Goal: Task Accomplishment & Management: Use online tool/utility

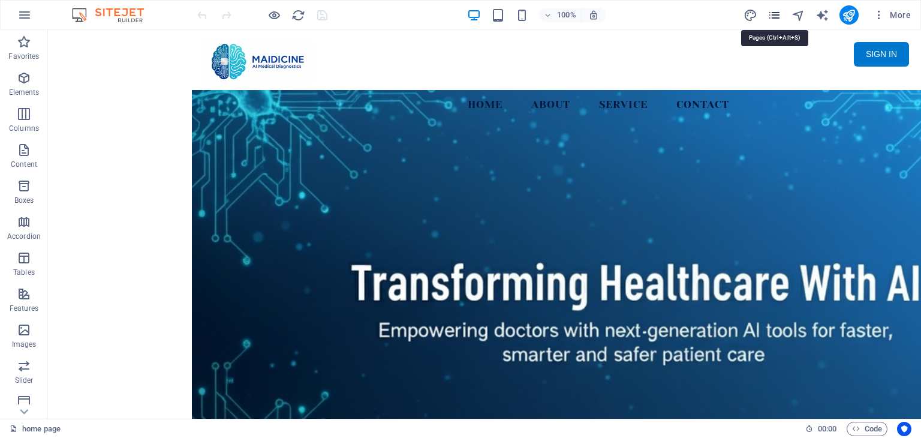
click at [779, 16] on icon "pages" at bounding box center [774, 15] width 14 height 14
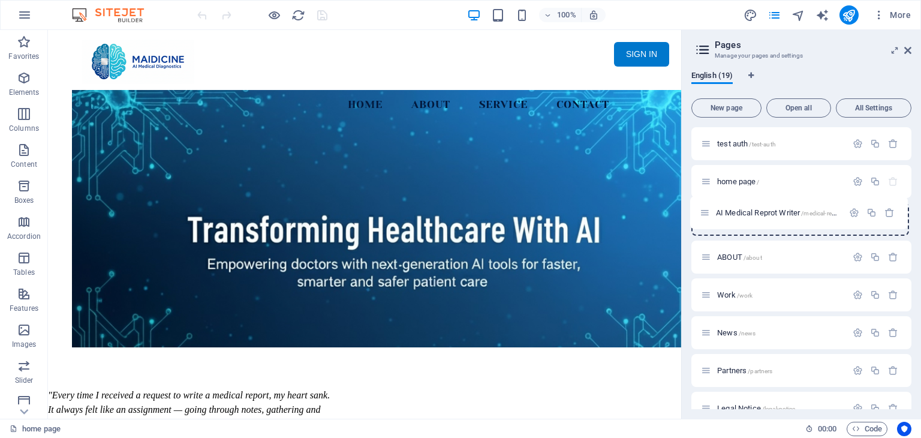
drag, startPoint x: 709, startPoint y: 335, endPoint x: 707, endPoint y: 211, distance: 124.1
click at [811, 221] on span "/medical-report" at bounding box center [822, 219] width 41 height 7
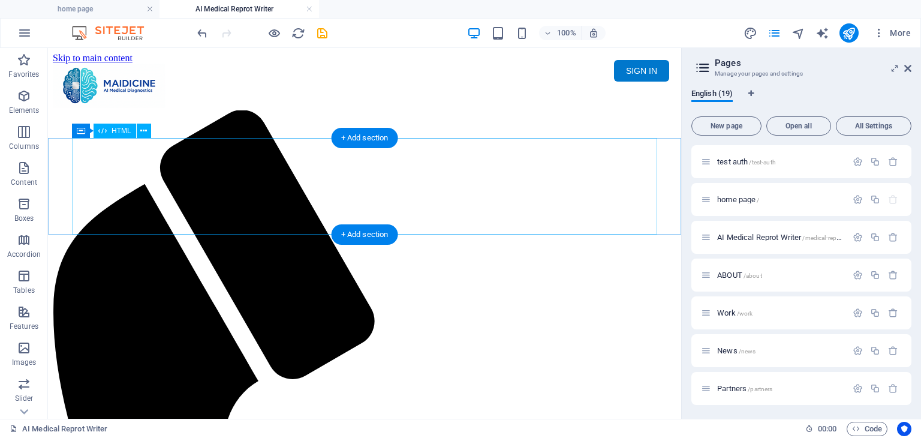
click at [348, 153] on div "Maidicine AI Medical Report Writer Version 5.1 Important Information The qualit…" at bounding box center [364, 153] width 623 height 0
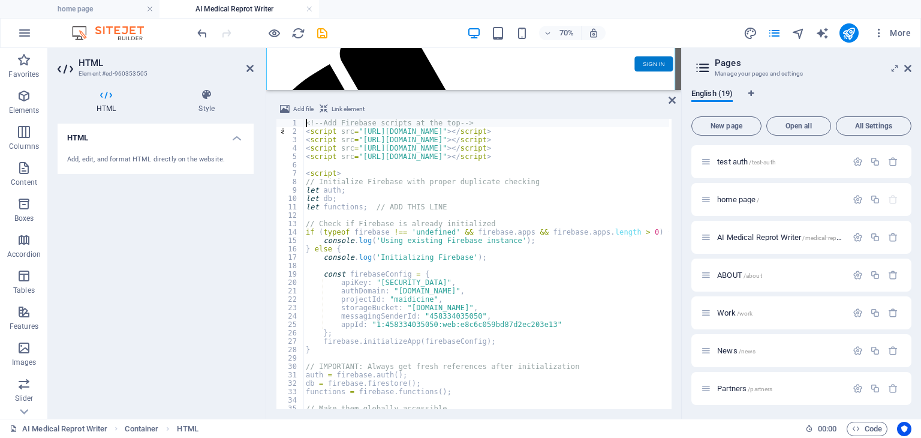
click at [450, 183] on div "<!-- Add Firebase scripts at the top --> < script src = "https://www.gstatic.co…" at bounding box center [701, 271] width 797 height 305
type textarea "// Initialize Firebase with proper duplicate checking"
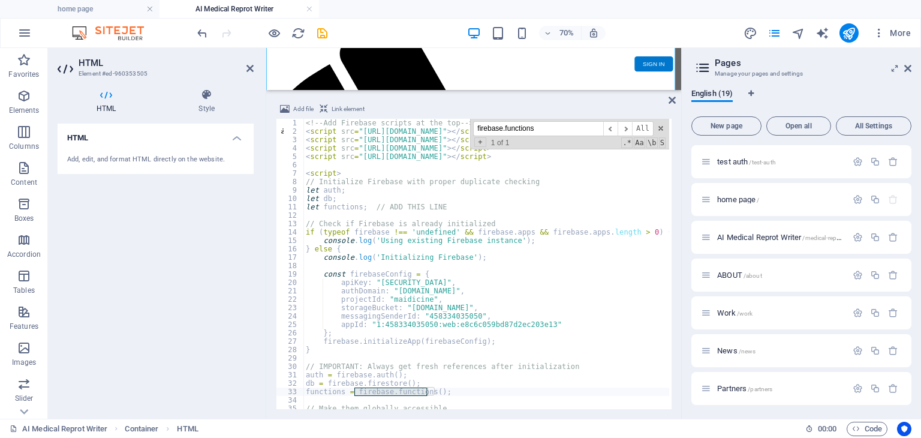
scroll to position [72, 0]
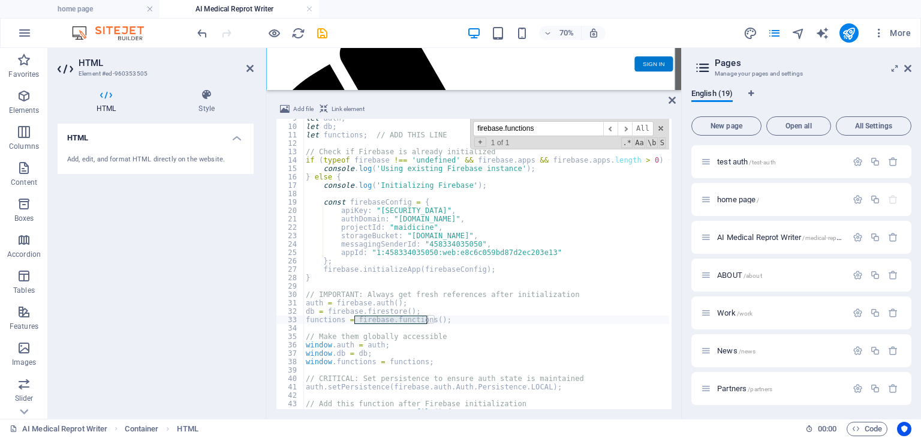
type input "firebase.functions"
type textarea "functions = firebase.functions();"
click at [477, 318] on div "let auth ; let db ; let functions ; // ADD THIS LINE // Check if Firebase is al…" at bounding box center [701, 266] width 797 height 305
drag, startPoint x: 563, startPoint y: 128, endPoint x: 475, endPoint y: 129, distance: 87.5
click at [475, 129] on input "firebase.functions" at bounding box center [538, 128] width 130 height 15
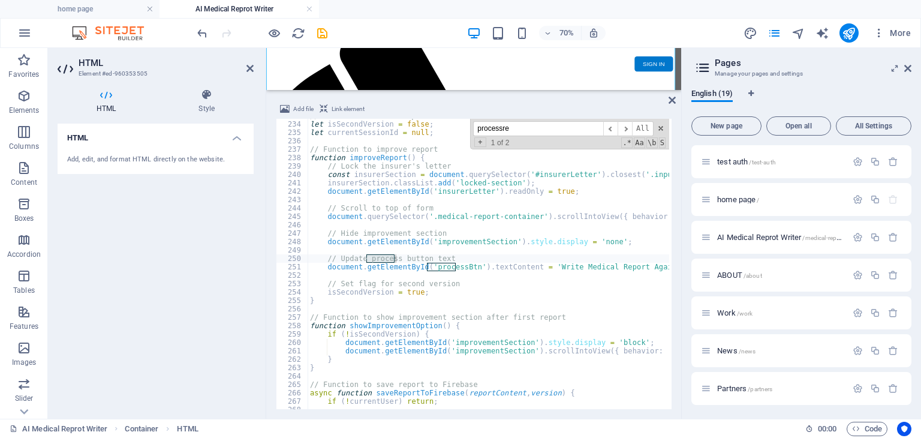
scroll to position [8106, 0]
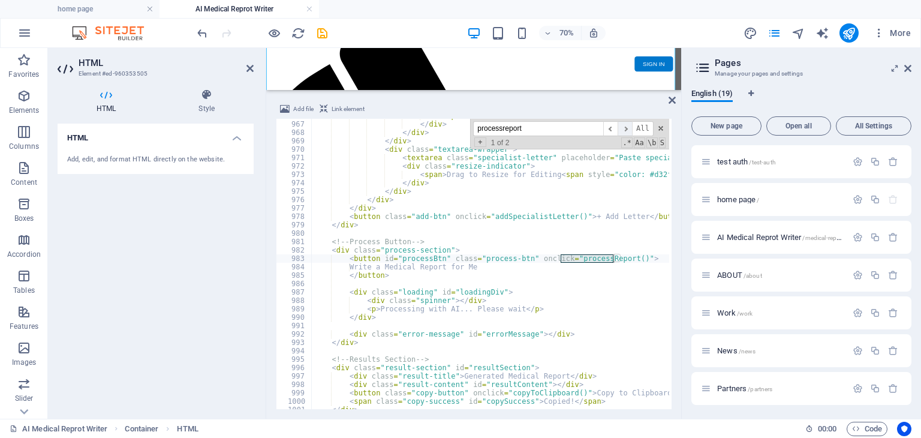
type input "processreport"
click at [630, 128] on span "​" at bounding box center [624, 128] width 14 height 15
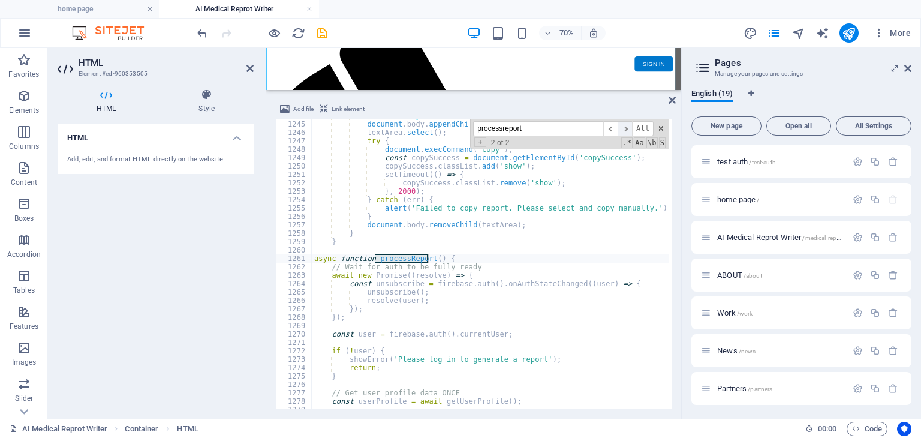
scroll to position [10439, 0]
click at [487, 257] on div "textArea . style . left = '-999999px' ; document . body . appendChild ( textAre…" at bounding box center [710, 264] width 797 height 305
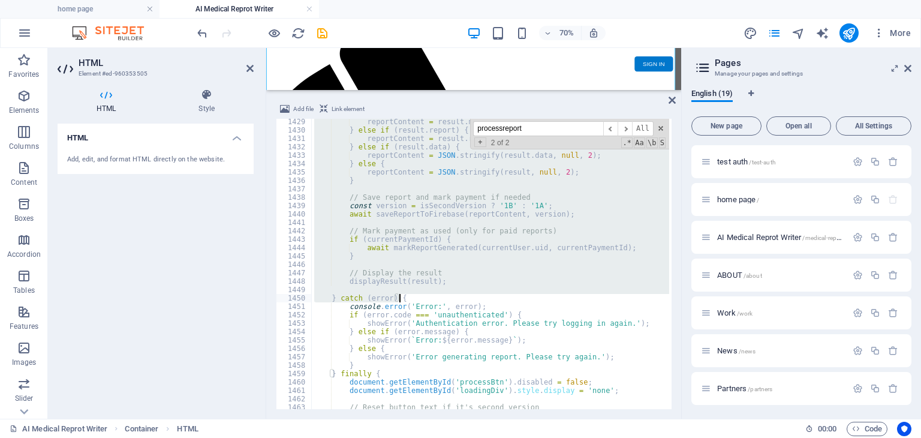
scroll to position [12058, 0]
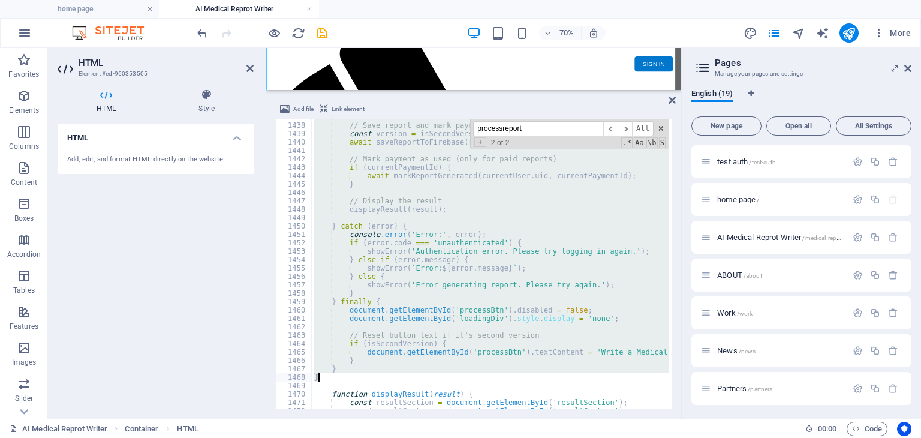
drag, startPoint x: 312, startPoint y: 260, endPoint x: 501, endPoint y: 375, distance: 220.6
click at [501, 375] on div "// Save report and mark payment if needed const version = isSecondVersion ? '1B…" at bounding box center [710, 265] width 797 height 305
type textarea "} }"
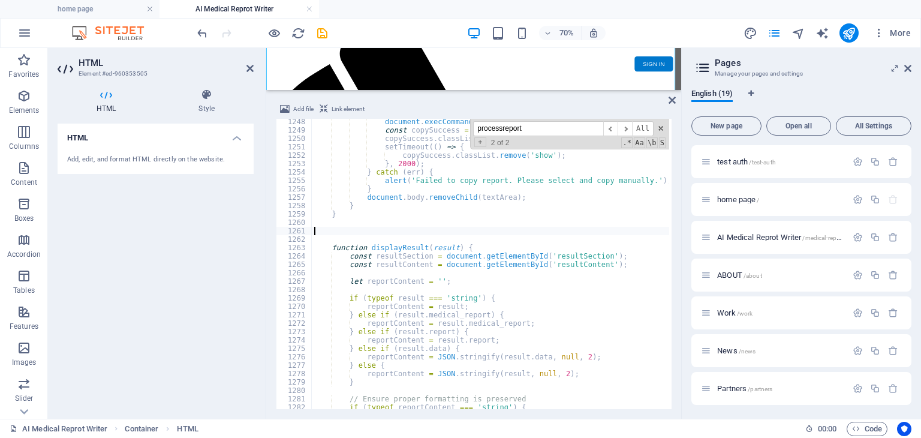
scroll to position [10467, 0]
paste textarea "}"
type textarea "}"
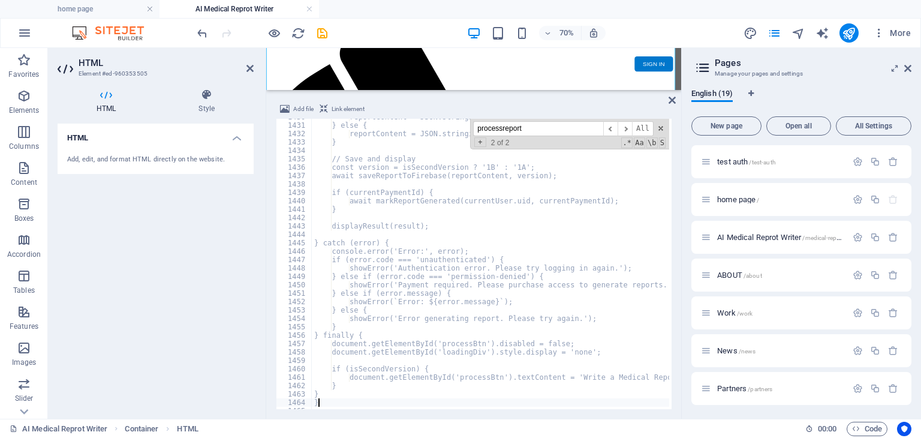
scroll to position [11999, 0]
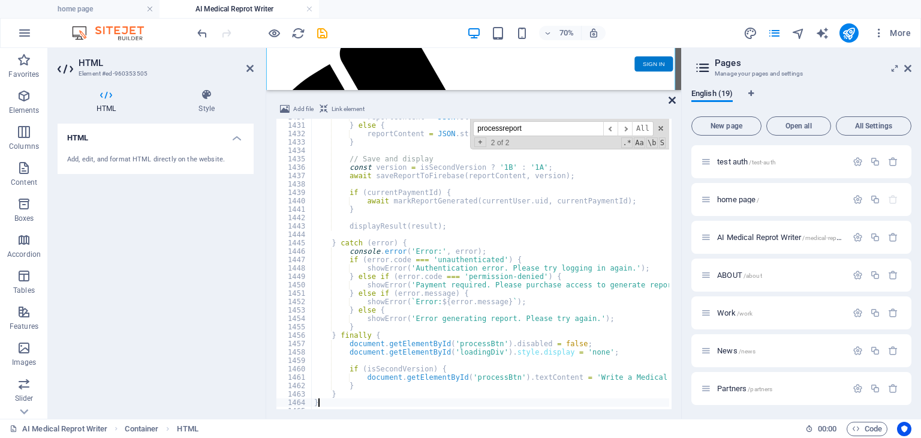
click at [671, 98] on icon at bounding box center [671, 100] width 7 height 10
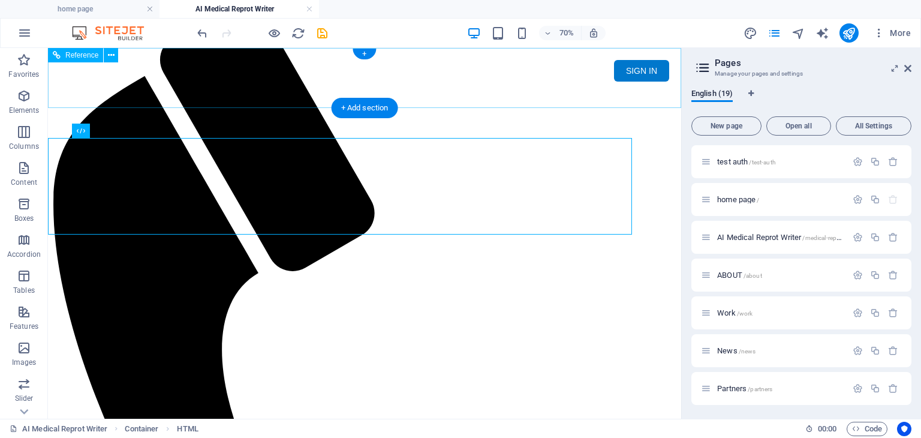
scroll to position [0, 0]
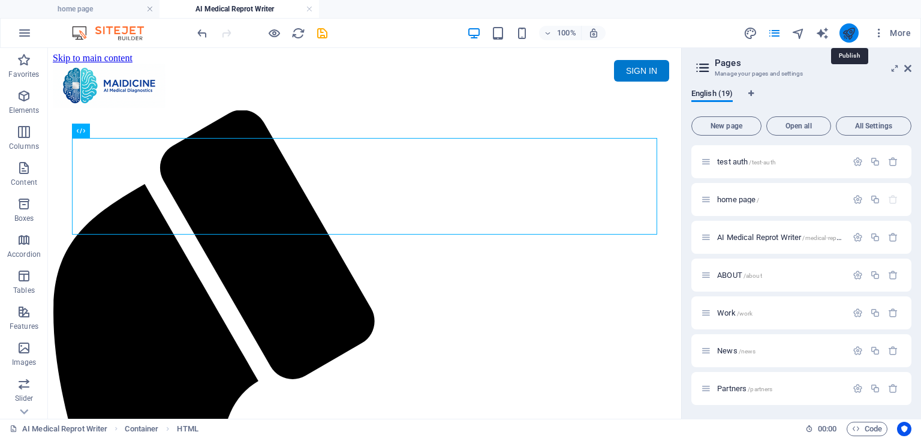
click at [847, 34] on icon "publish" at bounding box center [849, 33] width 14 height 14
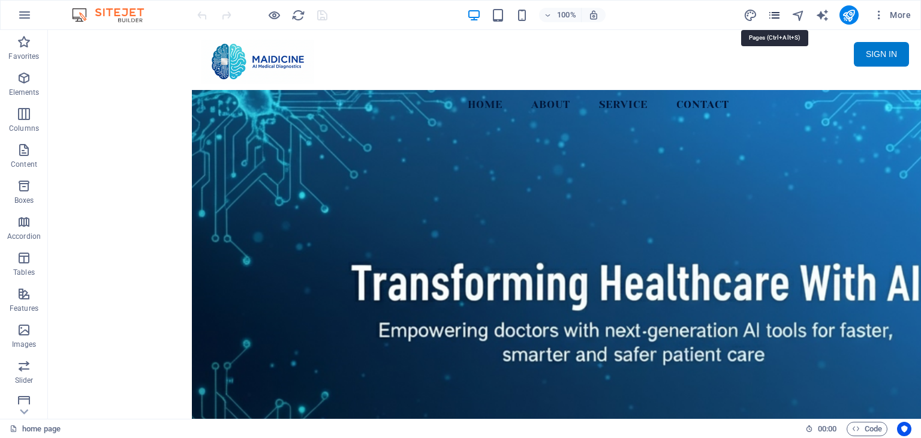
click at [772, 13] on icon "pages" at bounding box center [774, 15] width 14 height 14
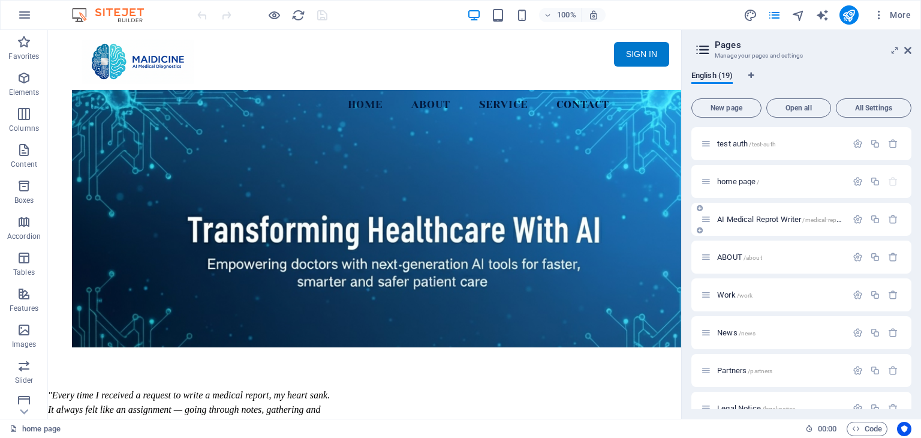
click at [769, 217] on span "AI Medical Reprot Writer /medical-report" at bounding box center [780, 219] width 126 height 9
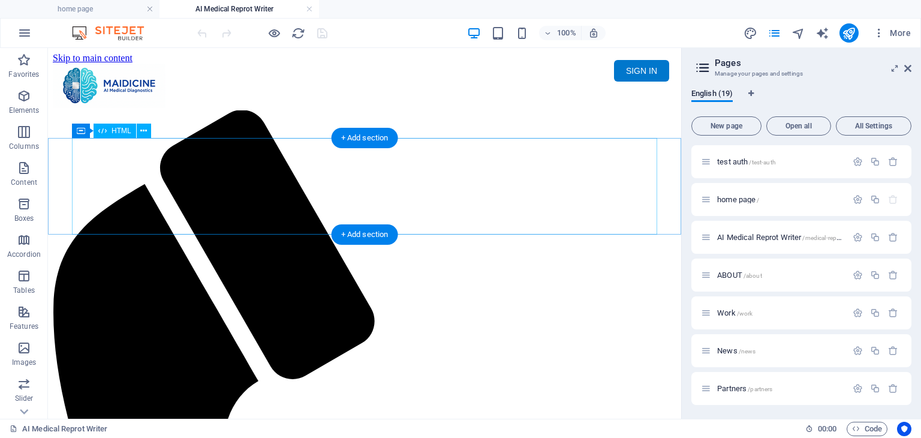
click at [429, 153] on div "Maidicine AI Medical Report Writer Version 5.1 Important Information The qualit…" at bounding box center [364, 153] width 623 height 0
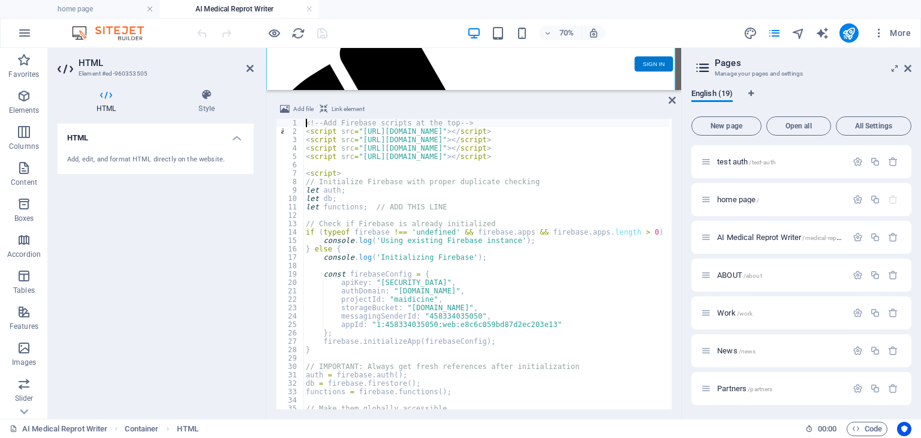
click at [448, 224] on div "<!-- Add Firebase scripts at the top --> < script src = "https://www.gstatic.co…" at bounding box center [701, 271] width 797 height 305
type textarea "// Check if Firebase is already initialized"
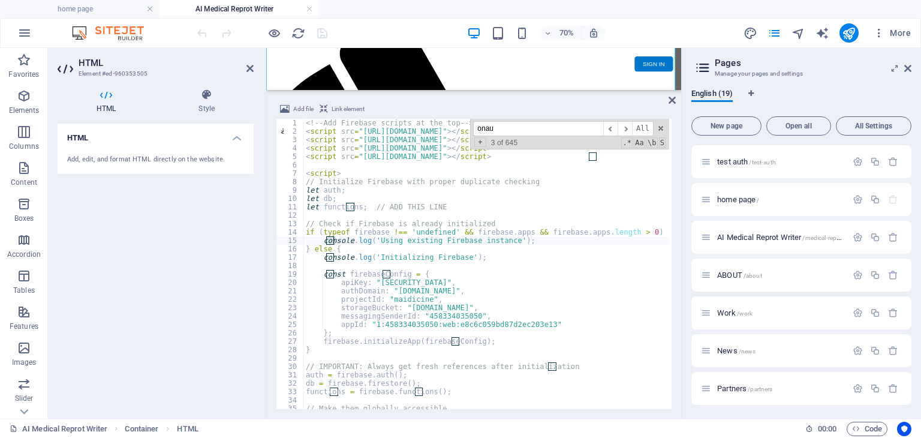
scroll to position [1107, 0]
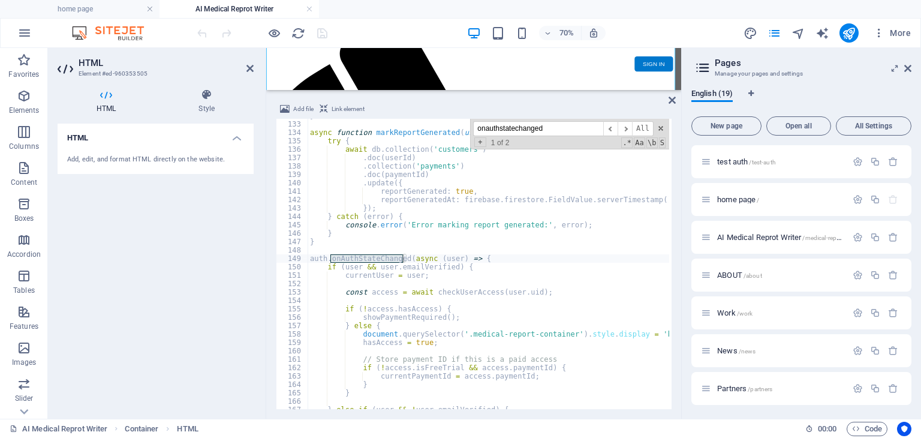
type input "onauthstatechanged"
click at [451, 284] on div "} async function markReportGenerated ( userId , paymentId ) { try { await db . …" at bounding box center [706, 264] width 797 height 305
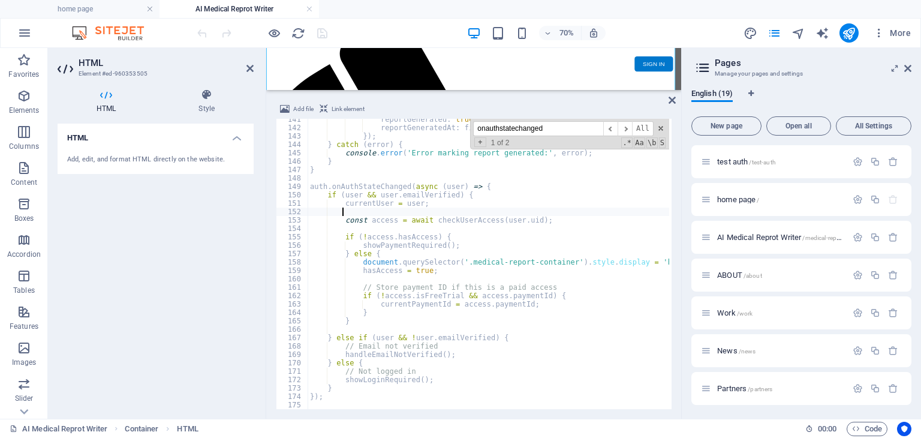
scroll to position [1215, 0]
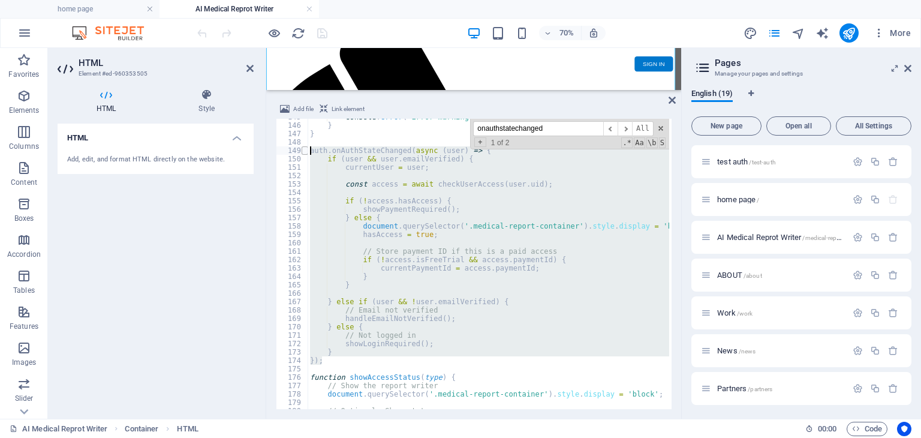
drag, startPoint x: 327, startPoint y: 358, endPoint x: 304, endPoint y: 152, distance: 207.5
click at [304, 152] on div "145 146 147 148 149 150 151 152 153 154 155 156 157 158 159 160 161 162 163 164…" at bounding box center [474, 264] width 396 height 290
paste textarea "});"
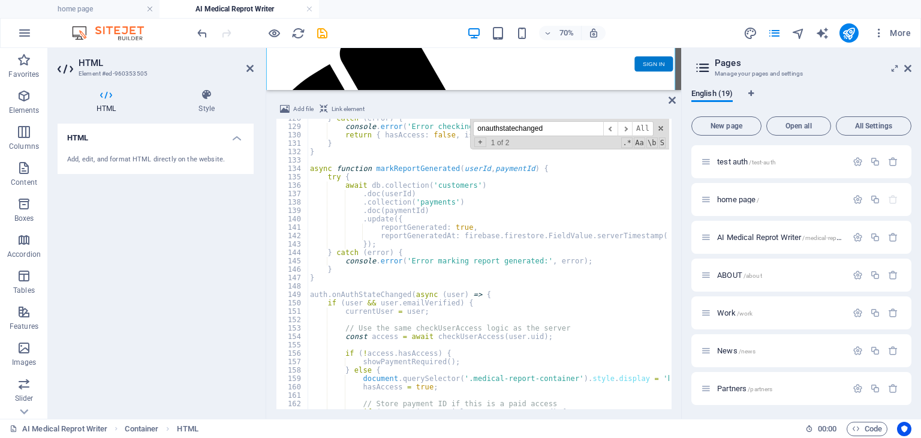
scroll to position [1071, 0]
click at [504, 302] on div "} catch ( error ) { console . error ( 'Error checking access:' , error ) ; retu…" at bounding box center [706, 266] width 797 height 305
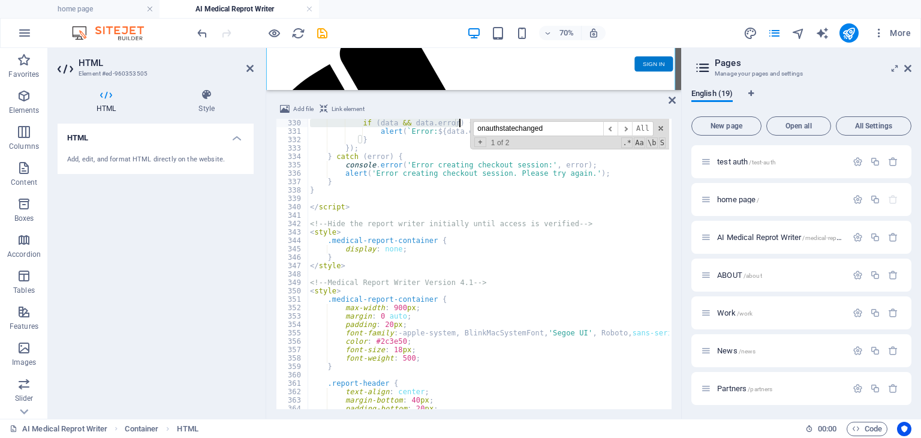
scroll to position [2761, 0]
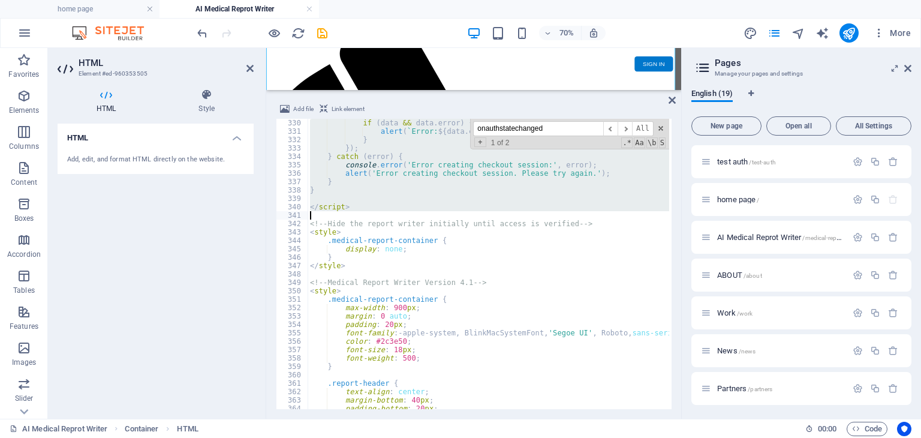
drag, startPoint x: 306, startPoint y: 171, endPoint x: 475, endPoint y: 212, distance: 174.0
click at [475, 212] on div "if ( data && data . error ) { alert ( ` Error: ${ data . error . message } ` ) …" at bounding box center [706, 271] width 797 height 305
click at [369, 209] on div "if ( data && data . error ) { alert ( ` Error: ${ data . error . message } ` ) …" at bounding box center [488, 264] width 361 height 290
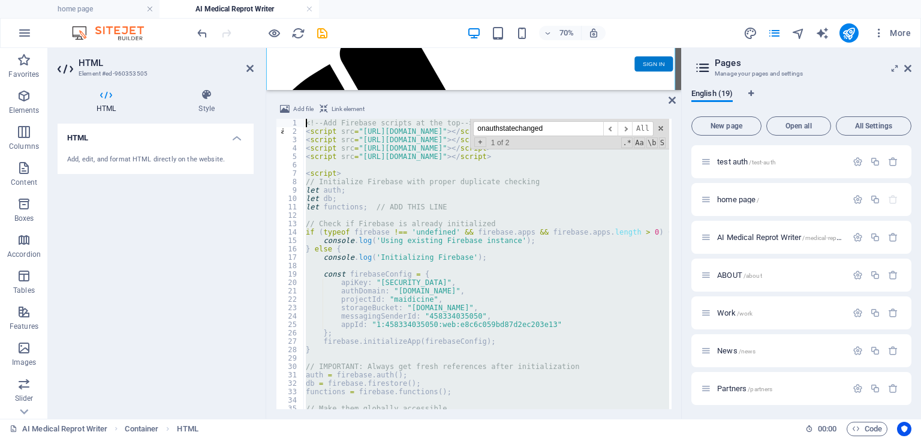
scroll to position [0, 0]
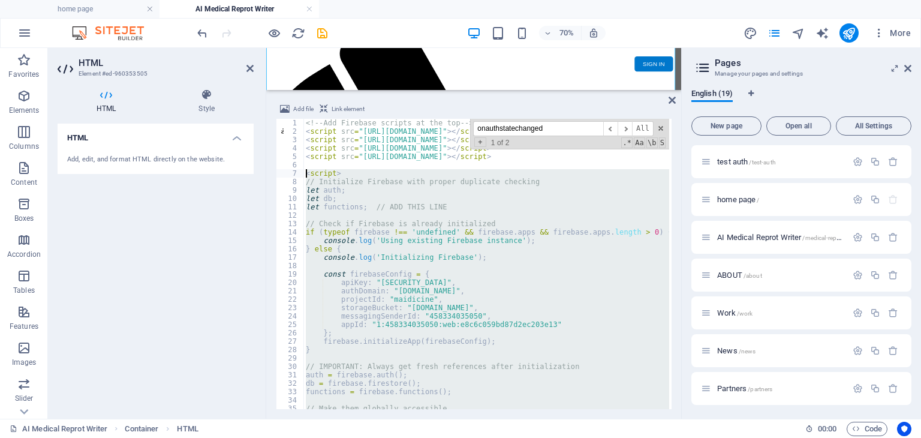
drag, startPoint x: 364, startPoint y: 207, endPoint x: 307, endPoint y: 176, distance: 65.2
click at [307, 176] on div "<!-- Add Firebase scripts at the top --> < script src = "https://www.gstatic.co…" at bounding box center [701, 271] width 797 height 305
type textarea "<script> // Initialize Firebase with proper duplicate checking"
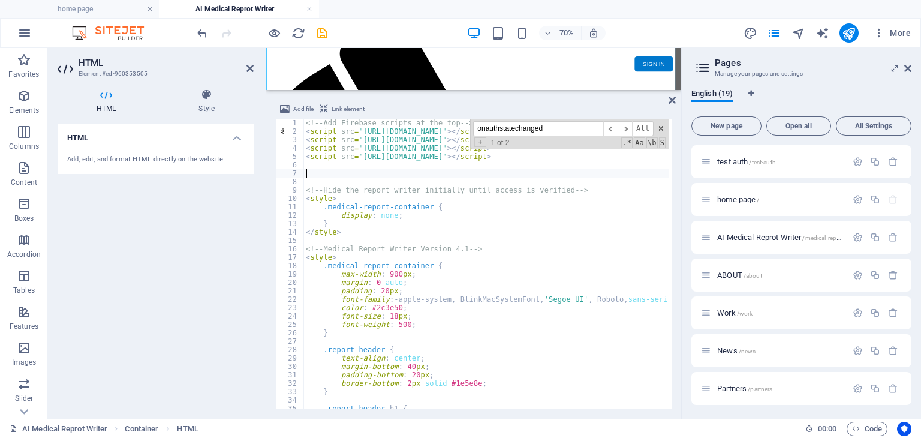
paste textarea "</script>"
type textarea "</script>"
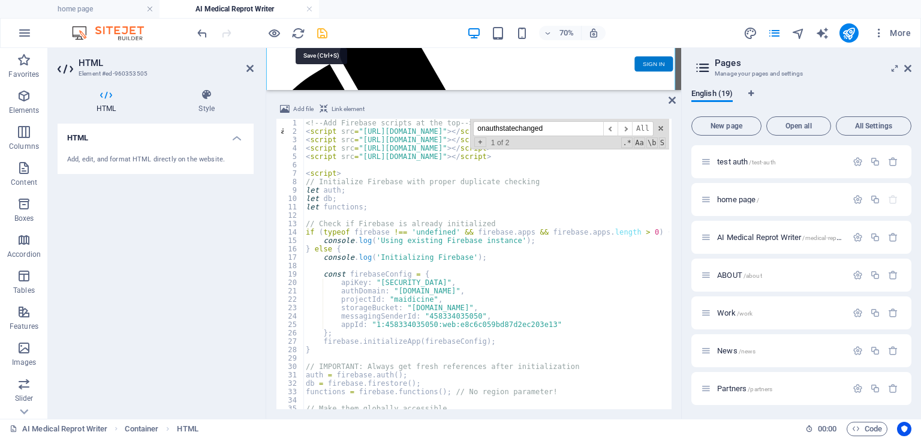
click at [319, 29] on icon "save" at bounding box center [322, 33] width 14 height 14
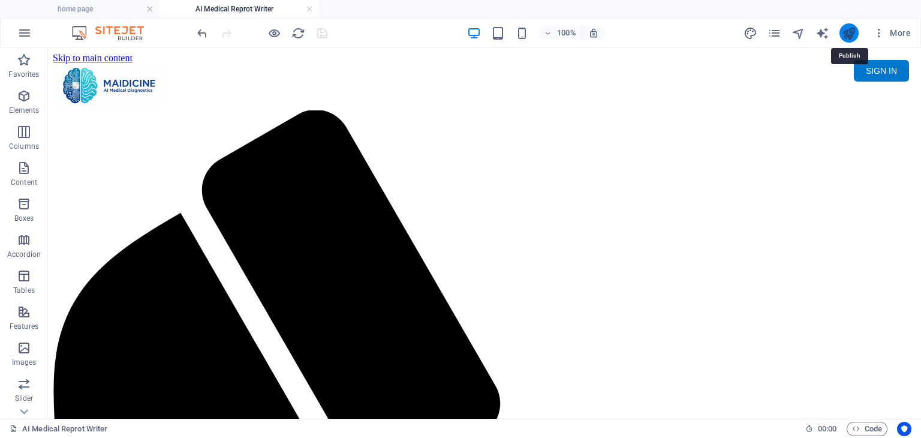
click at [843, 32] on icon "publish" at bounding box center [849, 33] width 14 height 14
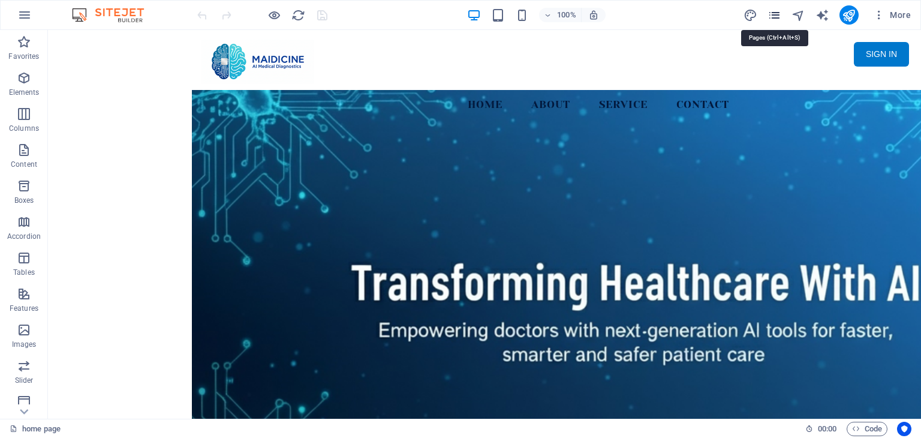
click at [773, 11] on icon "pages" at bounding box center [774, 15] width 14 height 14
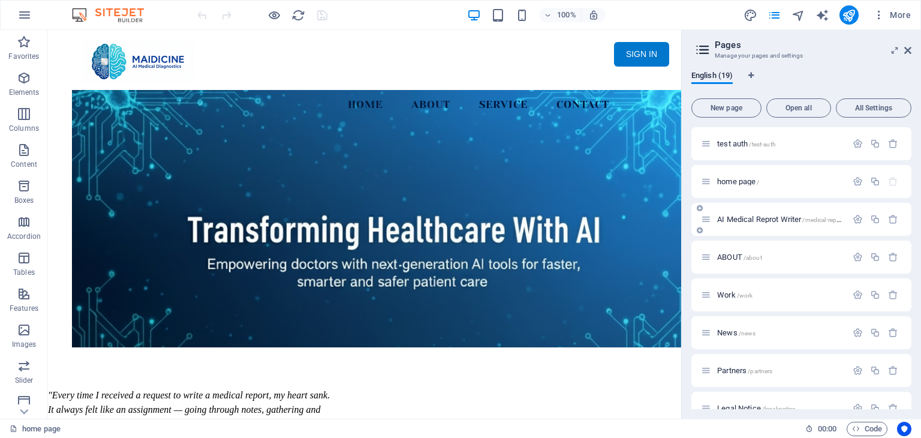
click at [777, 215] on span "AI Medical Reprot Writer /medical-report" at bounding box center [780, 219] width 126 height 9
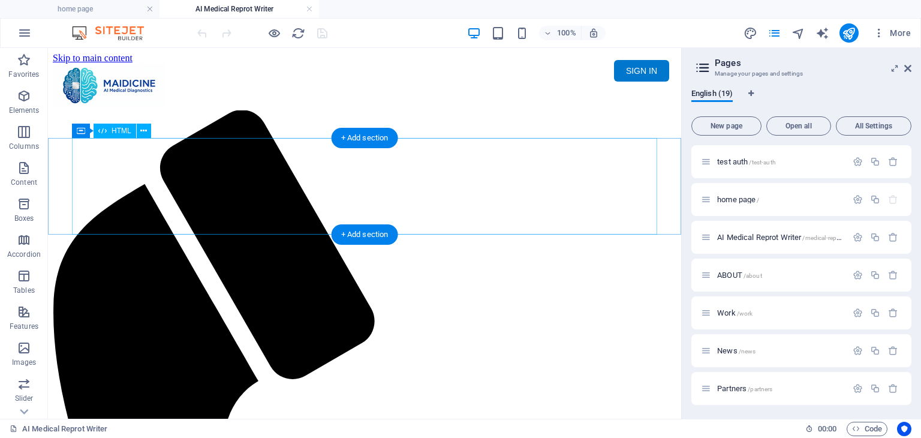
click at [476, 153] on div "Maidicine AI Medical Report Writer Version 5.1 Important Information The qualit…" at bounding box center [364, 153] width 623 height 0
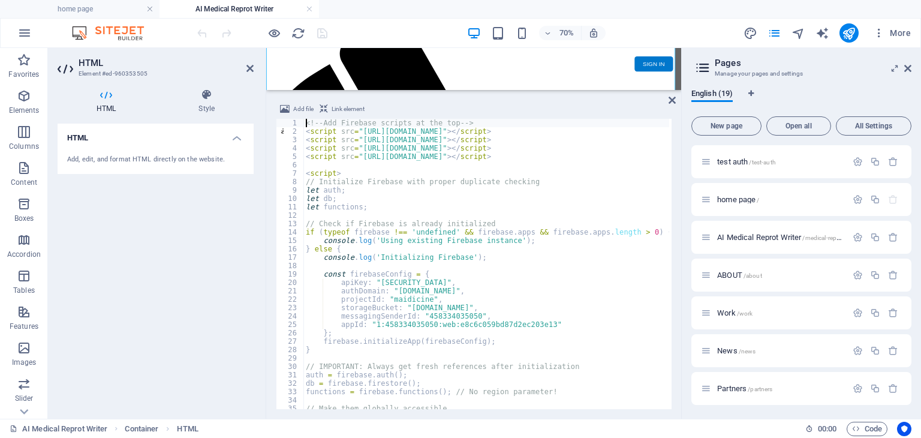
click at [476, 164] on div "<!-- Add Firebase scripts at the top --> < script src = "[URL][DOMAIN_NAME]" > …" at bounding box center [701, 271] width 797 height 305
type textarea "f"
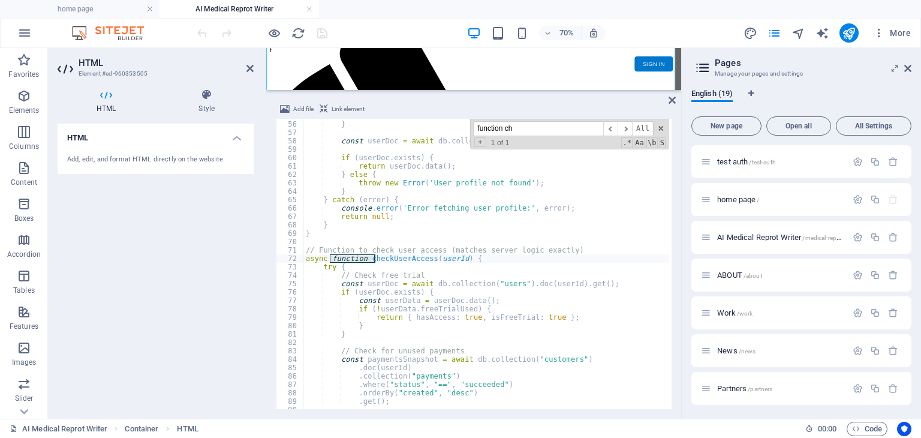
scroll to position [460, 0]
type input "function checkuseraccess"
click at [467, 276] on div "throw new Error ( 'No user logged in' ) ; } const userDoc = await db . collecti…" at bounding box center [701, 264] width 797 height 305
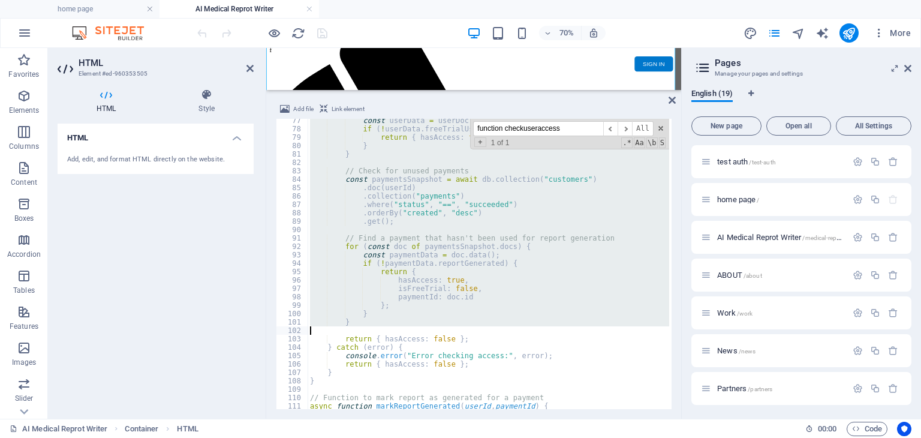
scroll to position [640, 0]
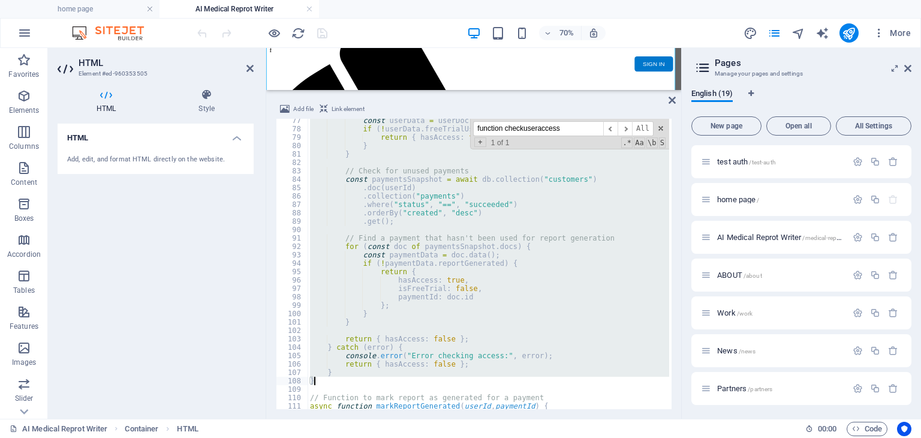
drag, startPoint x: 307, startPoint y: 260, endPoint x: 433, endPoint y: 377, distance: 172.6
click at [433, 377] on div "const userData = userDoc . data ( ) ; if ( ! userData . freeTrialUsed ) { retur…" at bounding box center [706, 268] width 797 height 305
type textarea "} }"
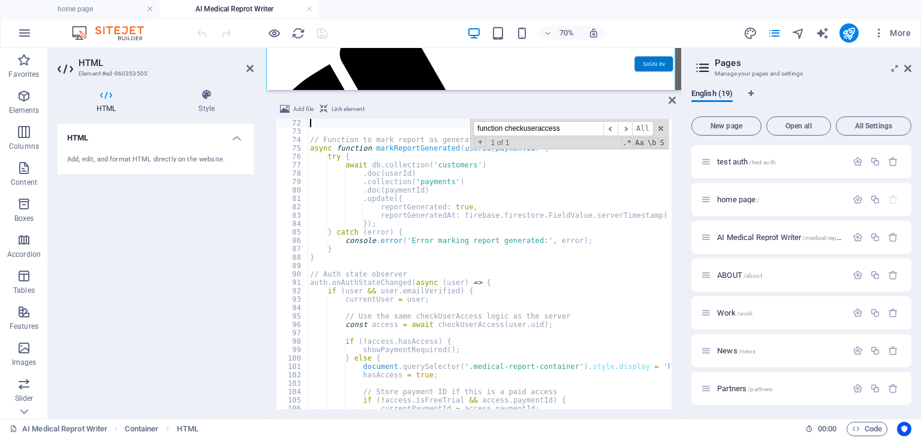
scroll to position [524, 0]
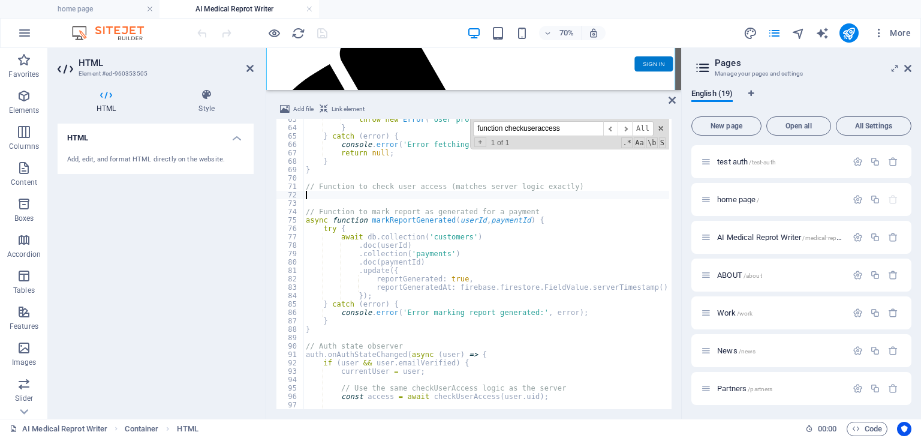
click at [322, 197] on div "throw new Error ( 'User profile not found' ) ; } } catch ( error ) { console . …" at bounding box center [701, 267] width 797 height 305
paste textarea "}"
type textarea "}"
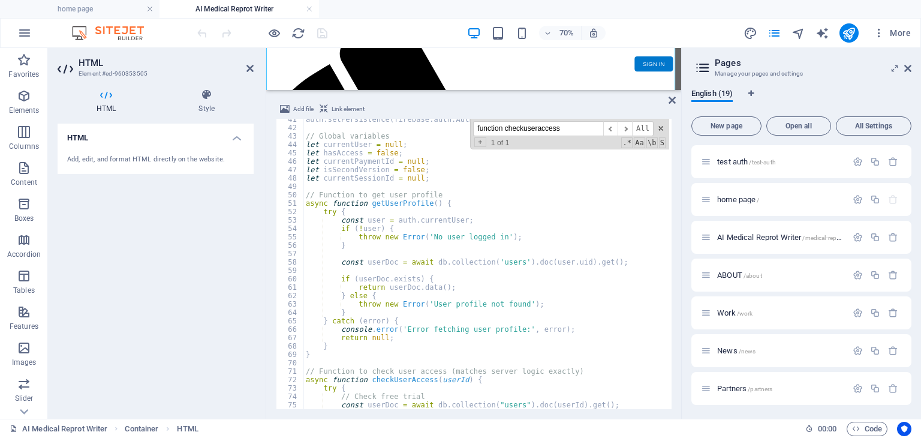
scroll to position [339, 0]
click at [673, 97] on icon at bounding box center [671, 100] width 7 height 10
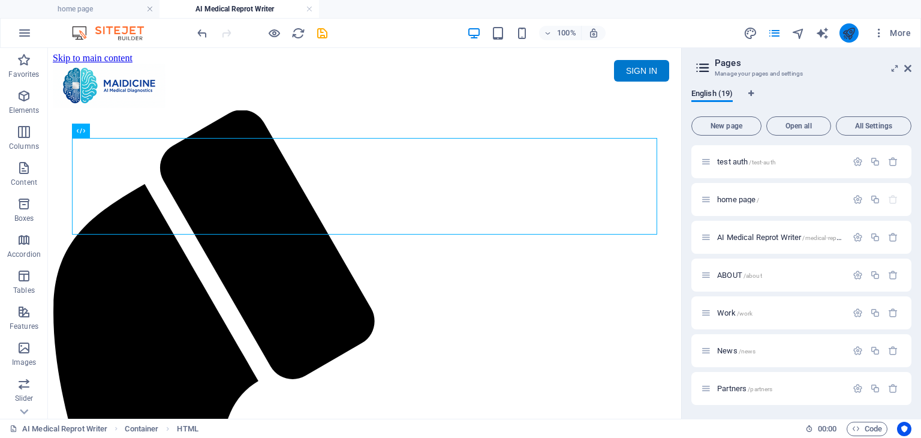
click at [856, 34] on button "publish" at bounding box center [848, 32] width 19 height 19
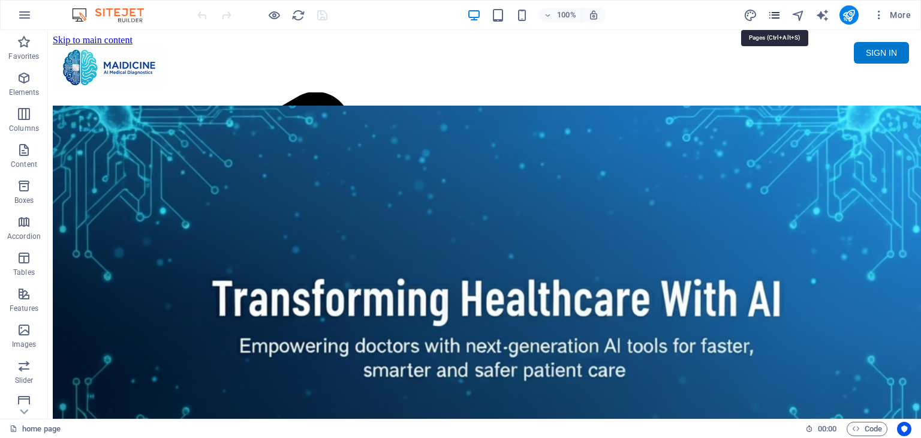
click at [778, 10] on icon "pages" at bounding box center [774, 15] width 14 height 14
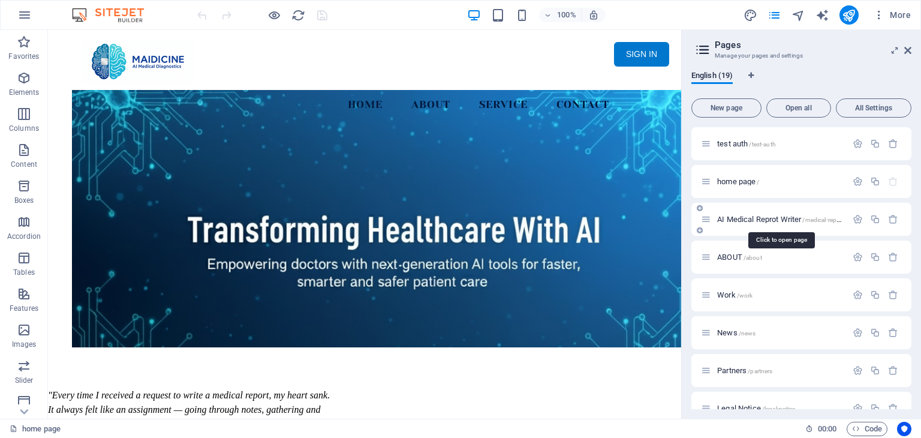
click at [803, 221] on span "AI Medical Reprot Writer /medical-report" at bounding box center [780, 219] width 126 height 9
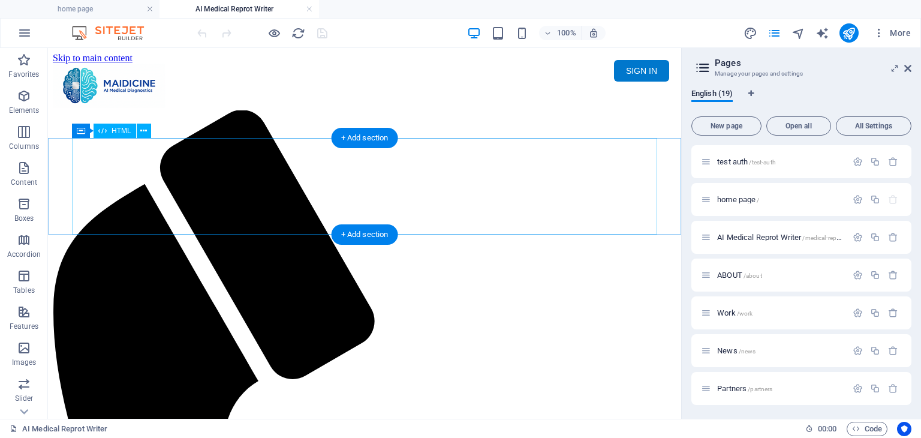
click at [327, 153] on div "Maidicine AI Medical Report Writer Version 5.1 Important Information The qualit…" at bounding box center [364, 153] width 623 height 0
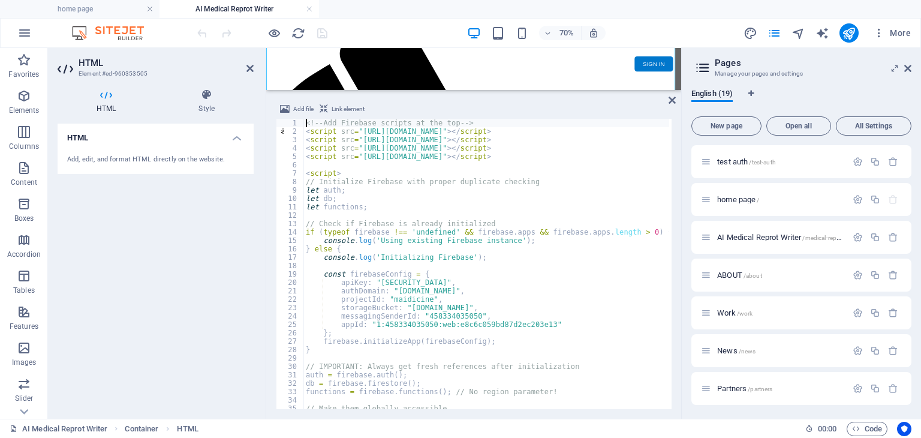
click at [539, 197] on div "<!-- Add Firebase scripts at the top --> < script src = "[URL][DOMAIN_NAME]" > …" at bounding box center [701, 271] width 797 height 305
type textarea "let db;"
click at [470, 167] on div "<!-- Add Firebase scripts at the top --> < script src = "[URL][DOMAIN_NAME]" > …" at bounding box center [701, 271] width 797 height 305
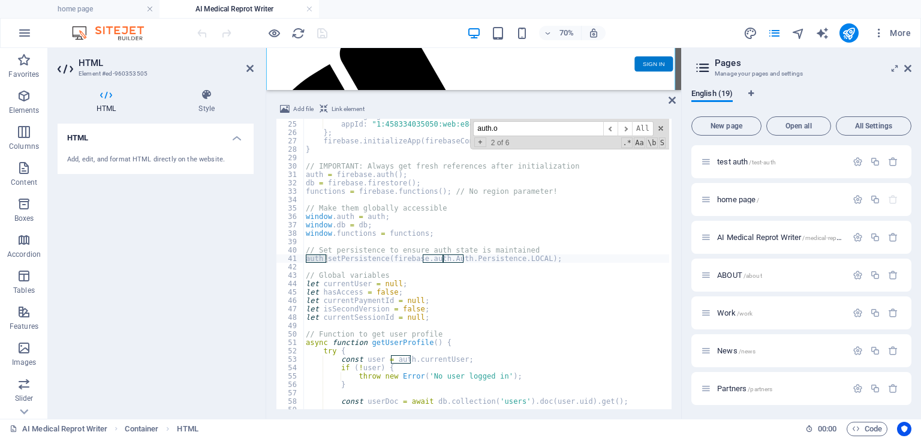
scroll to position [930, 0]
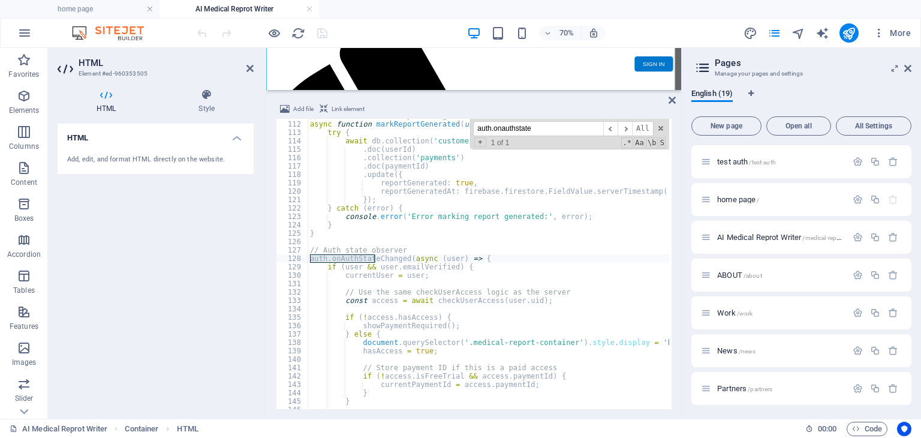
type input "auth.onauthstate"
click at [492, 255] on div "// Function to mark report as generated for a payment async function markReport…" at bounding box center [706, 264] width 797 height 305
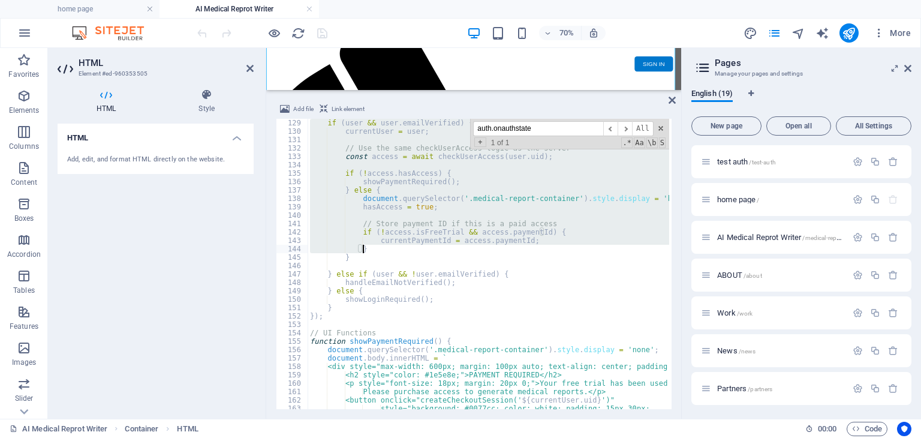
scroll to position [1110, 0]
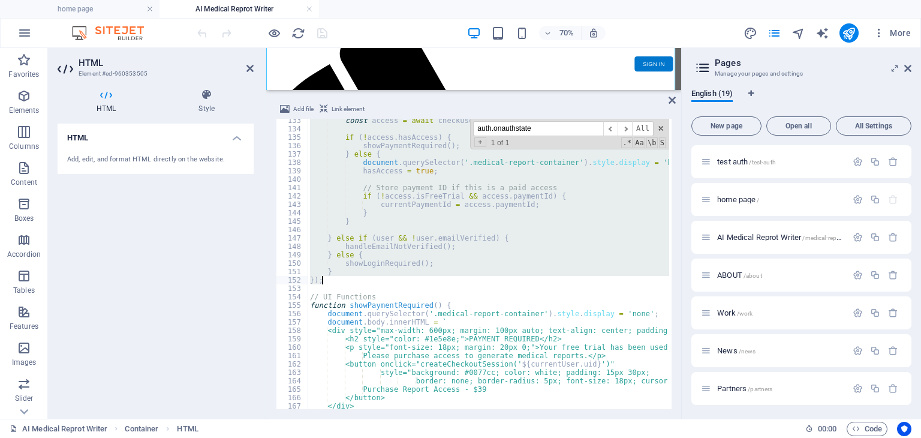
drag, startPoint x: 309, startPoint y: 260, endPoint x: 462, endPoint y: 277, distance: 153.3
click at [462, 277] on div "const access = await checkUserAccess ( user . uid ) ; if ( ! access . hasAccess…" at bounding box center [706, 268] width 797 height 305
type textarea "} });"
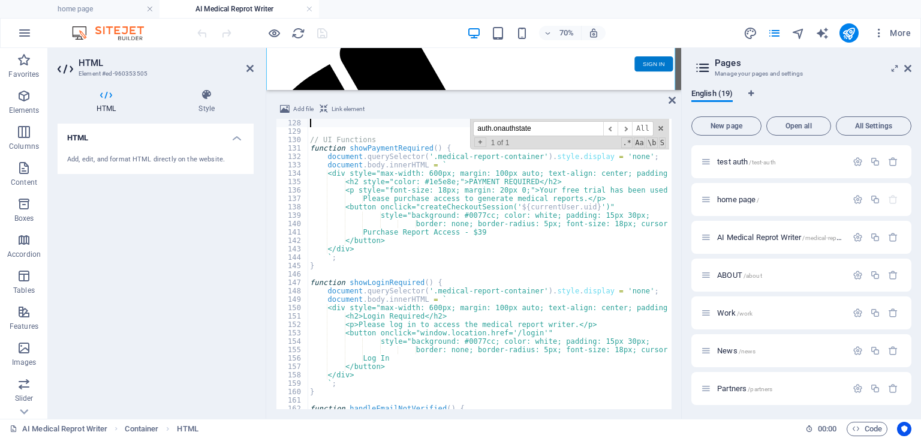
scroll to position [958, 0]
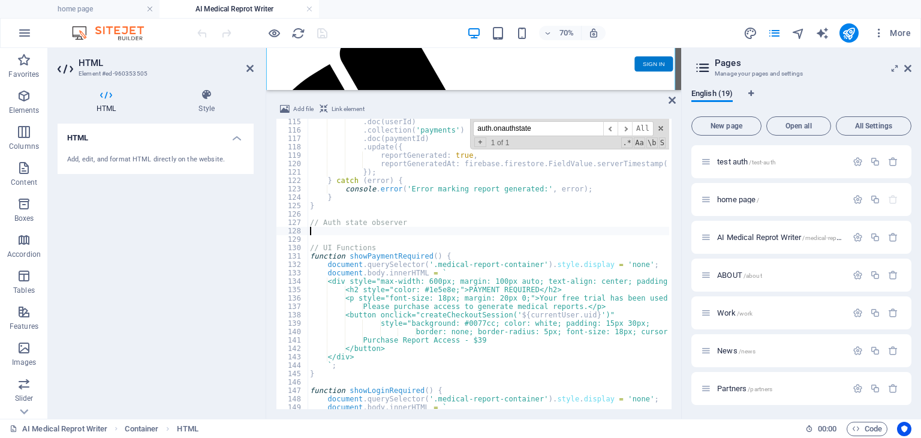
paste textarea "});"
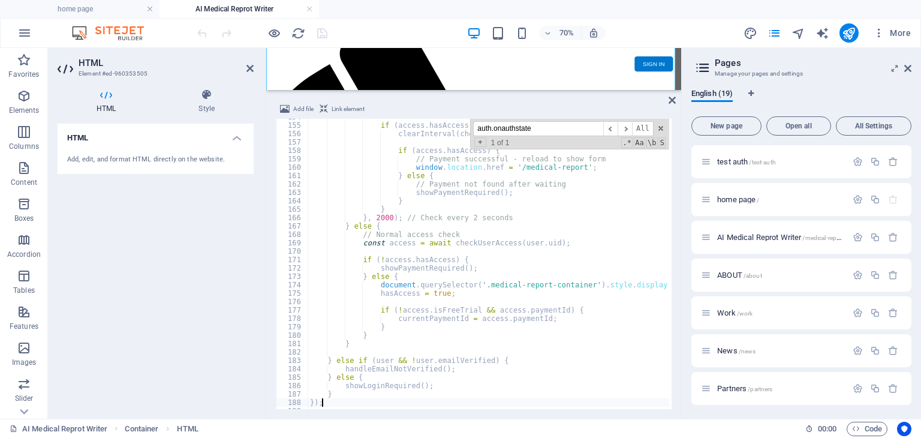
scroll to position [1362, 0]
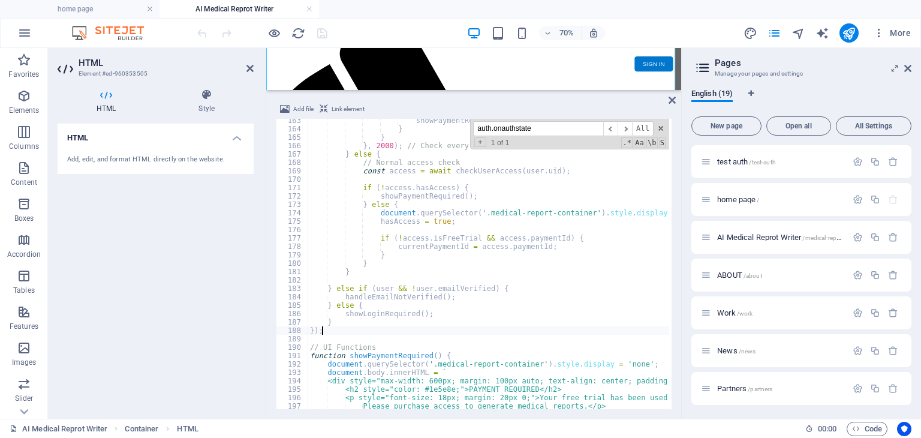
click at [499, 301] on div "showPaymentRequired ( ) ; } } } , 2000 ) ; // Check every 2 seconds } else { //…" at bounding box center [706, 268] width 797 height 305
type textarea "} else {"
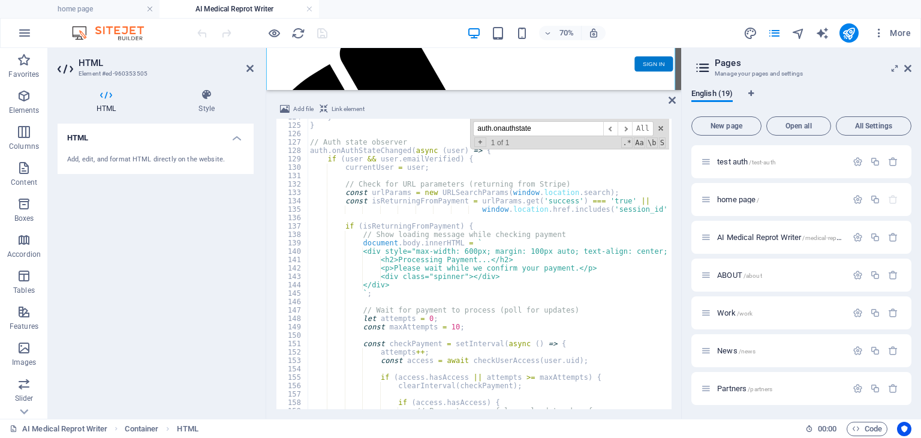
scroll to position [1002, 0]
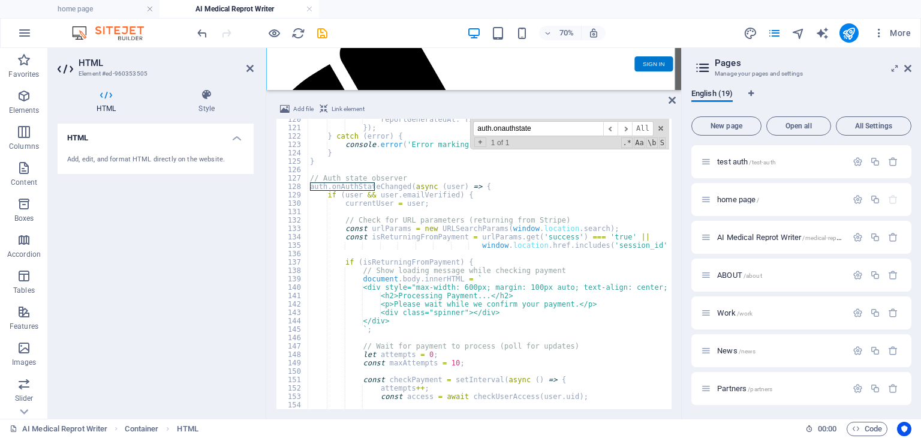
drag, startPoint x: 547, startPoint y: 128, endPoint x: 479, endPoint y: 126, distance: 67.8
click at [479, 126] on input "auth.onauthstate" at bounding box center [538, 128] width 130 height 15
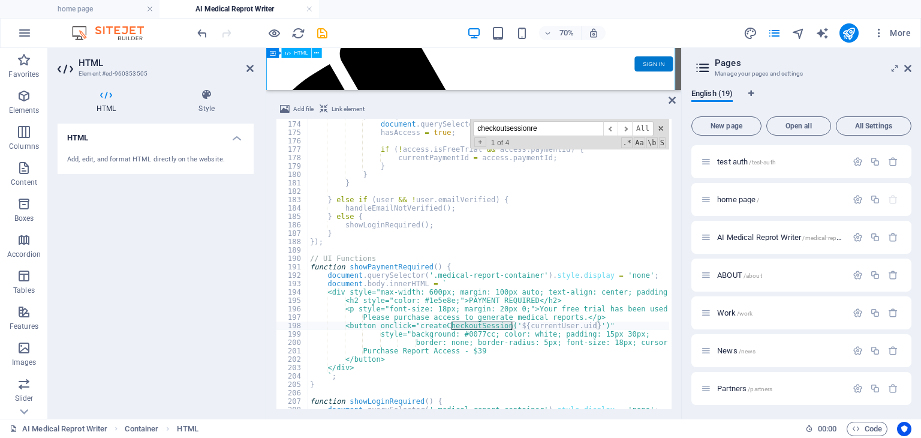
scroll to position [2475, 0]
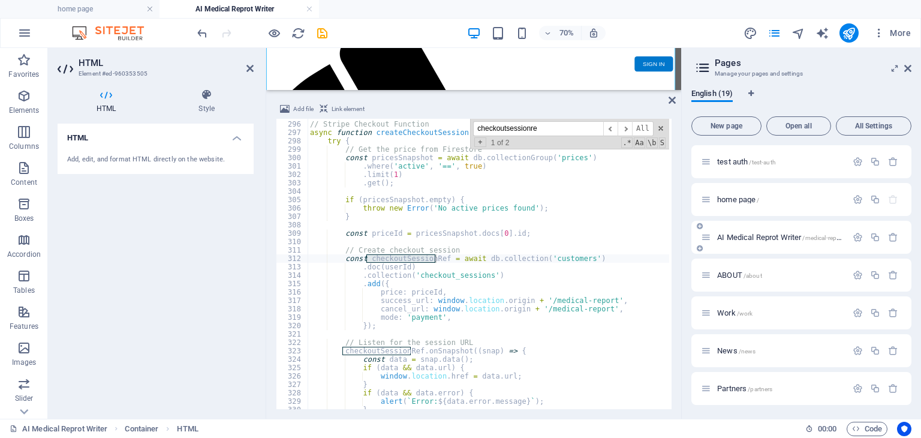
type input "checkoutsessionre"
click at [340, 257] on div "// Stripe Checkout Function async function createCheckoutSession ( userId ) { t…" at bounding box center [706, 264] width 797 height 305
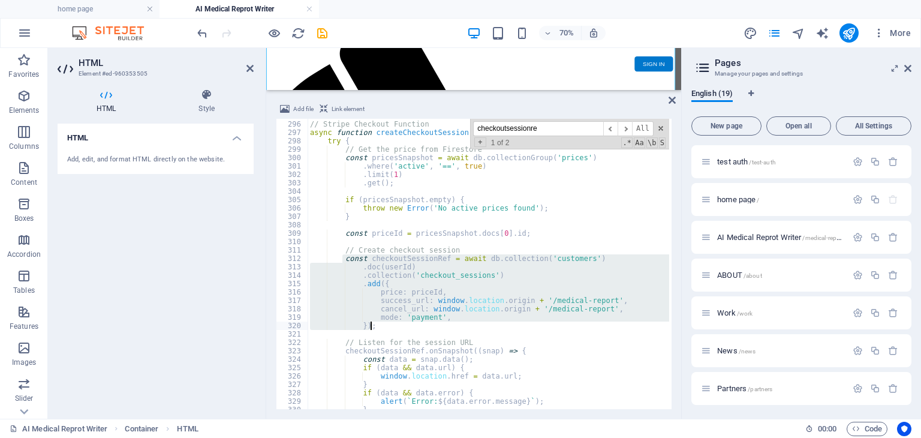
drag, startPoint x: 343, startPoint y: 257, endPoint x: 375, endPoint y: 327, distance: 77.0
click at [375, 327] on div "// Stripe Checkout Function async function createCheckoutSession ( userId ) { t…" at bounding box center [706, 264] width 797 height 305
paste textarea
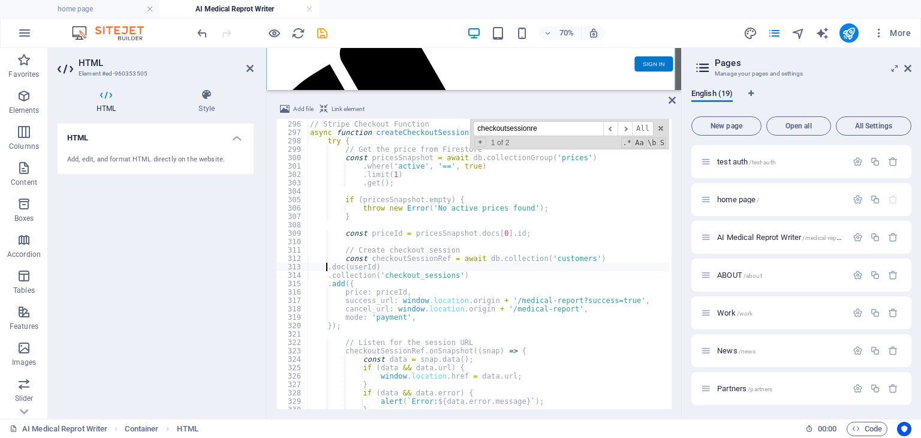
click at [326, 267] on div "// Stripe Checkout Function async function createCheckoutSession ( userId ) { t…" at bounding box center [706, 264] width 797 height 305
click at [326, 276] on div "// Stripe Checkout Function async function createCheckoutSession ( userId ) { t…" at bounding box center [706, 264] width 797 height 305
click at [327, 284] on div "// Stripe Checkout Function async function createCheckoutSession ( userId ) { t…" at bounding box center [706, 264] width 797 height 305
type textarea ".add({"
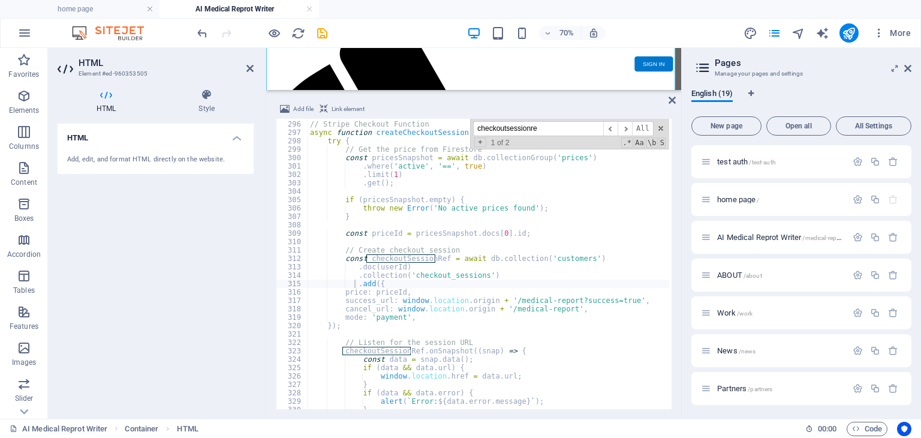
drag, startPoint x: 564, startPoint y: 123, endPoint x: 469, endPoint y: 125, distance: 94.1
click at [469, 125] on div "// Stripe Checkout Function async function createCheckoutSession ( userId ) { t…" at bounding box center [488, 264] width 361 height 290
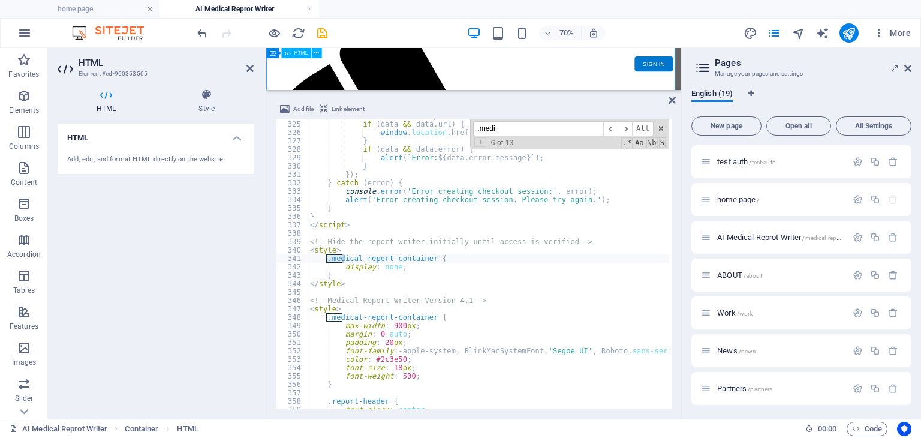
scroll to position [2718, 0]
type input ".medical-report-conta"
type textarea "margin: 0 auto;"
click at [475, 333] on div "const data = snap . data ( ) ; if ( data && data . url ) { window . location . …" at bounding box center [706, 264] width 797 height 305
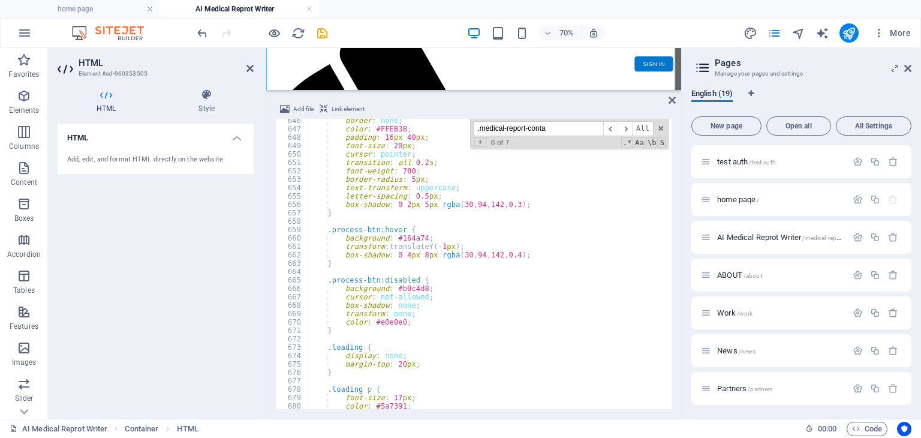
scroll to position [5524, 0]
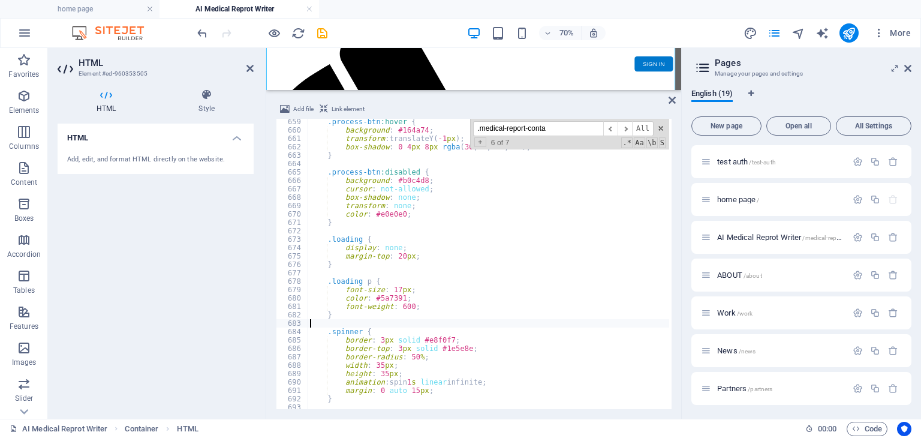
click at [345, 322] on div ".process-btn :hover { background : #164a74 ; transform : translateY( -1 px ) ; …" at bounding box center [706, 269] width 797 height 305
paste textarea "}"
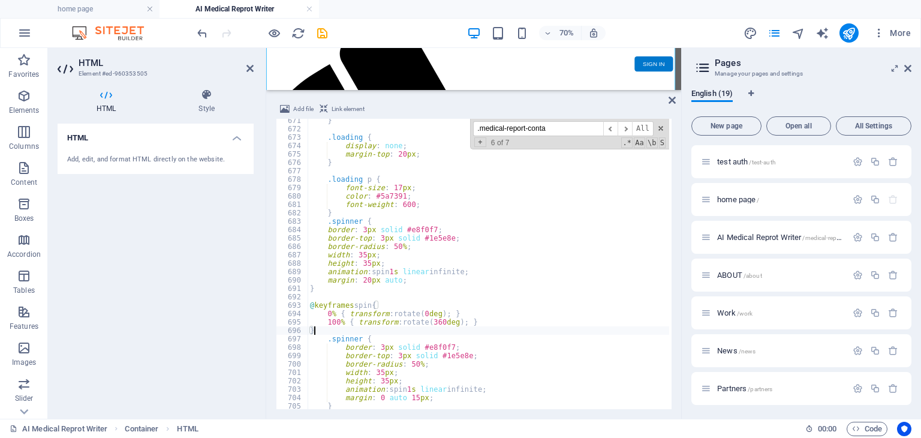
scroll to position [5698, 0]
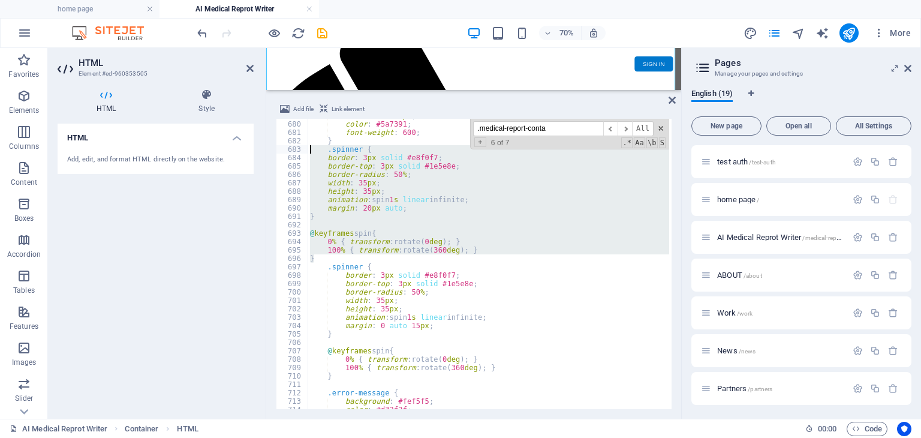
drag, startPoint x: 324, startPoint y: 259, endPoint x: 309, endPoint y: 150, distance: 109.5
click at [309, 150] on div "font-size : 17 px ; color : #5a7391 ; font-weight : 600 ; } .spinner { border :…" at bounding box center [706, 264] width 797 height 305
type textarea ".spinner { border: 3px solid #e8f0f7;"
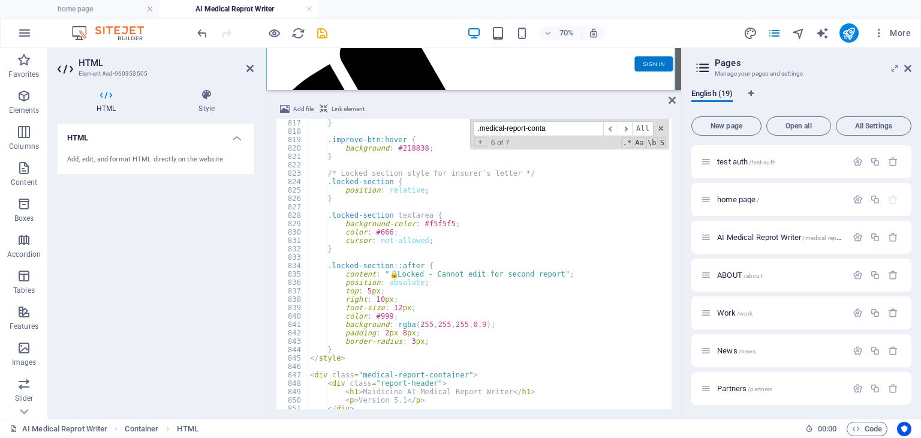
scroll to position [6920, 0]
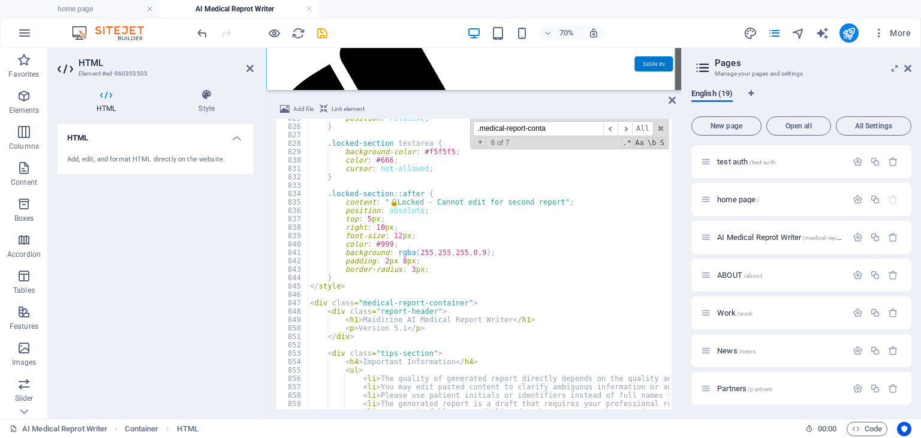
click at [352, 276] on div "position : relative ; } .locked-section textarea { background-color : #f5f5f5 ;…" at bounding box center [706, 266] width 797 height 305
type textarea "}"
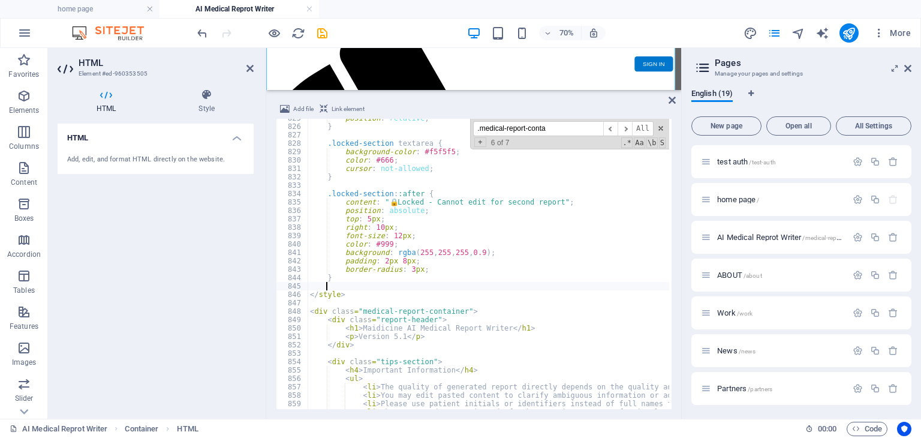
paste textarea "}"
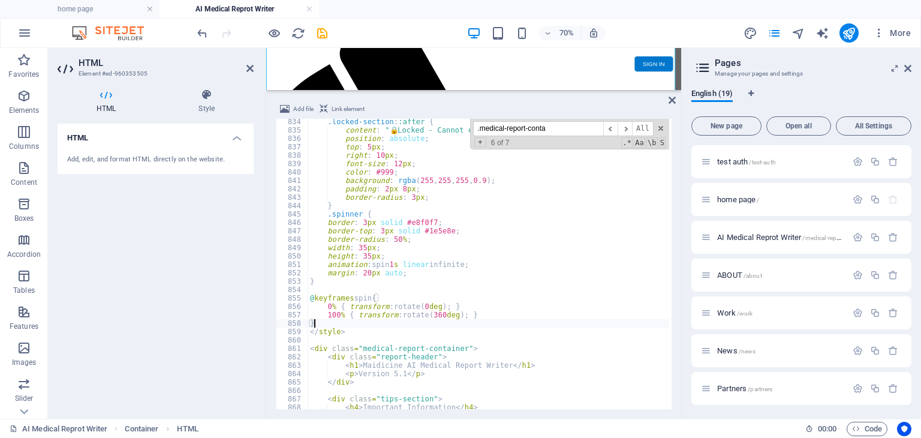
scroll to position [6992, 0]
type textarea "}"
click at [848, 38] on icon "publish" at bounding box center [849, 33] width 14 height 14
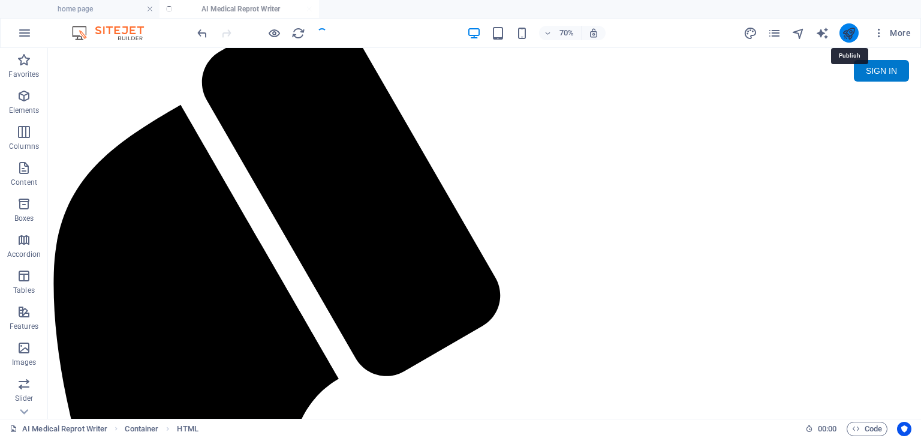
scroll to position [0, 0]
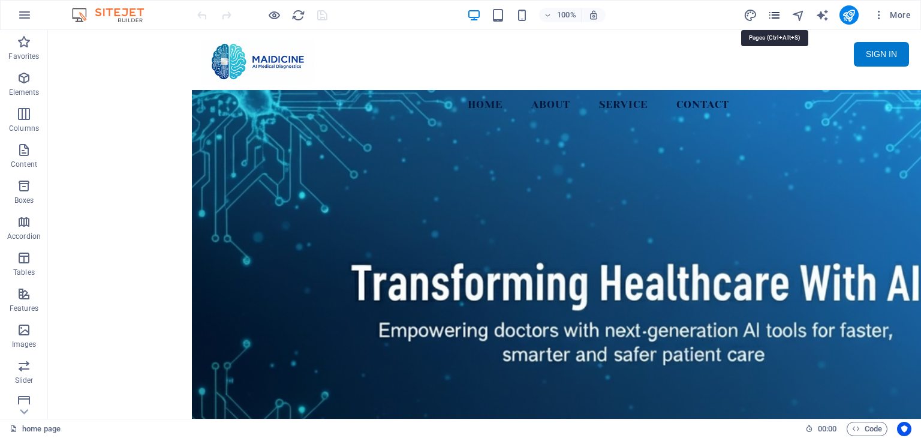
click at [773, 10] on icon "pages" at bounding box center [774, 15] width 14 height 14
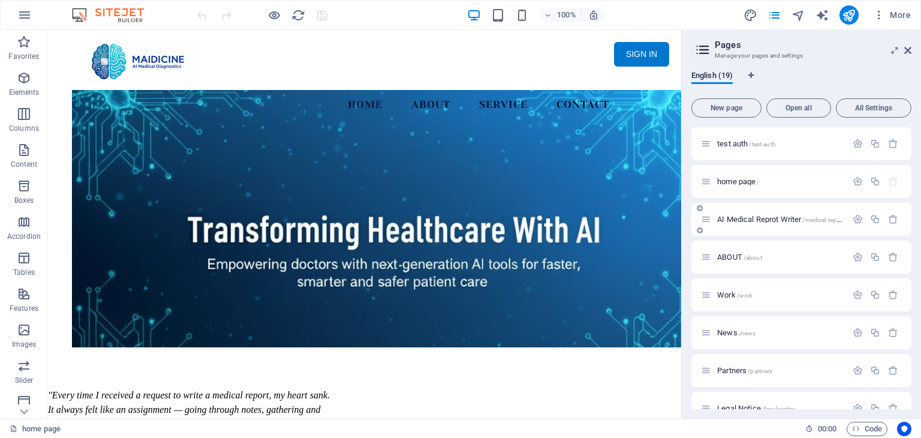
click at [797, 215] on span "AI Medical Reprot Writer /medical-report" at bounding box center [780, 219] width 126 height 9
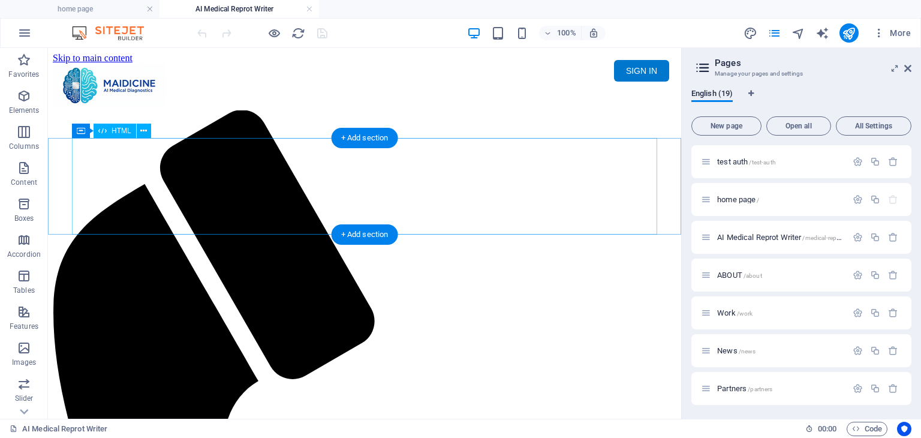
click at [352, 153] on div "Maidicine AI Medical Report Writer Version 5.1 Important Information The qualit…" at bounding box center [364, 153] width 623 height 0
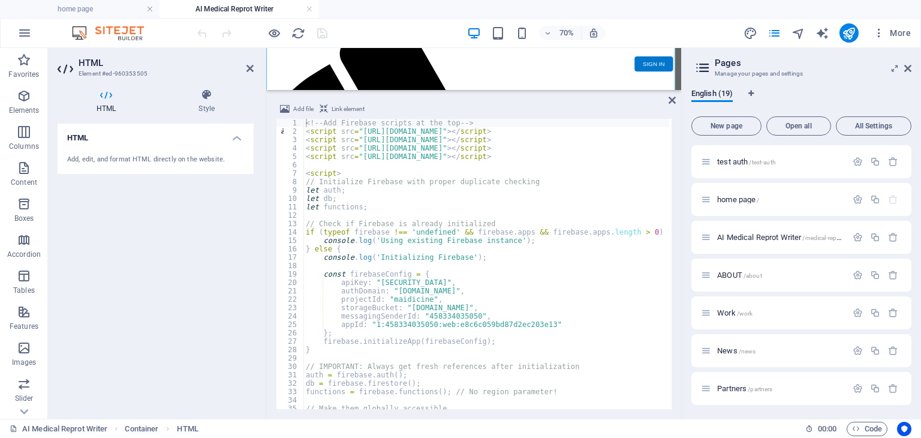
click at [449, 239] on div "<!-- Add Firebase scripts at the top --> < script src = "[URL][DOMAIN_NAME]" > …" at bounding box center [701, 271] width 797 height 305
type textarea "console.log('Using existing Firebase instance');"
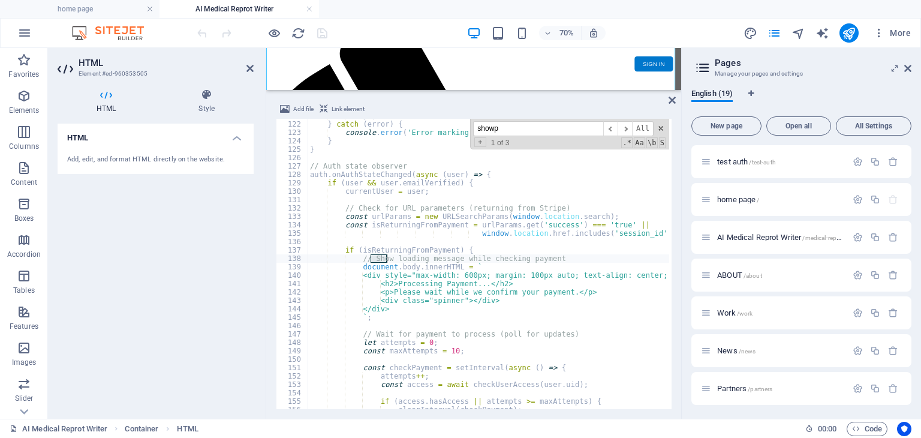
scroll to position [1224, 0]
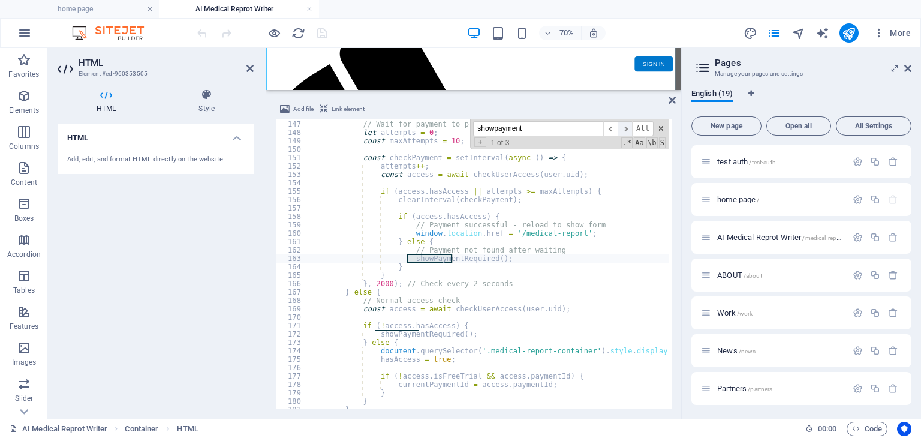
type input "showpayment"
click at [631, 128] on span "​" at bounding box center [624, 128] width 14 height 15
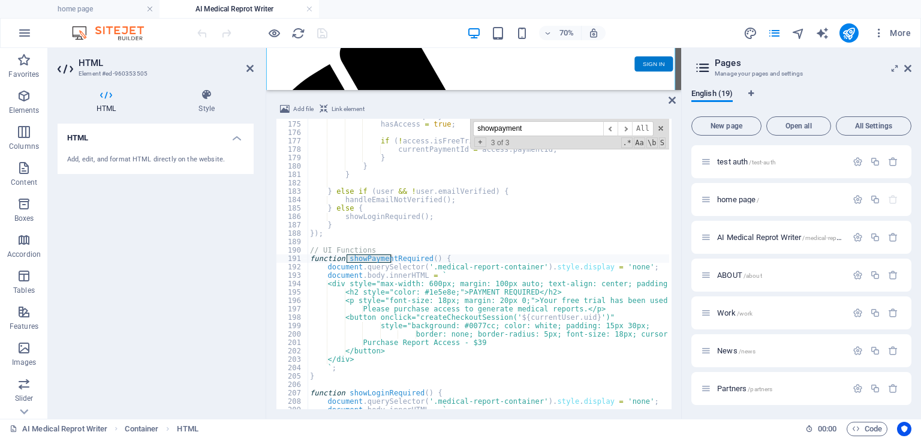
click at [487, 260] on div "document . querySelector ( '.medical-report-container' ) . style . display = 'b…" at bounding box center [706, 264] width 797 height 305
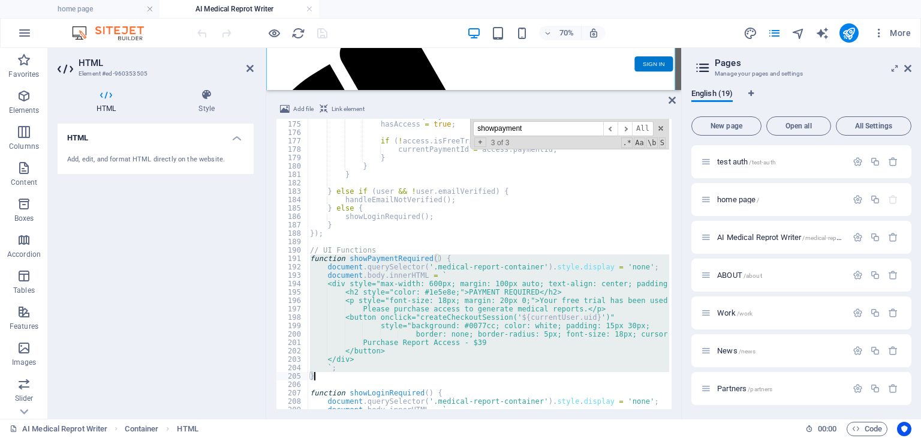
drag, startPoint x: 311, startPoint y: 257, endPoint x: 352, endPoint y: 377, distance: 127.6
click at [352, 377] on div "document . querySelector ( '.medical-report-container' ) . style . display = 'b…" at bounding box center [706, 264] width 797 height 305
paste textarea
type textarea "}"
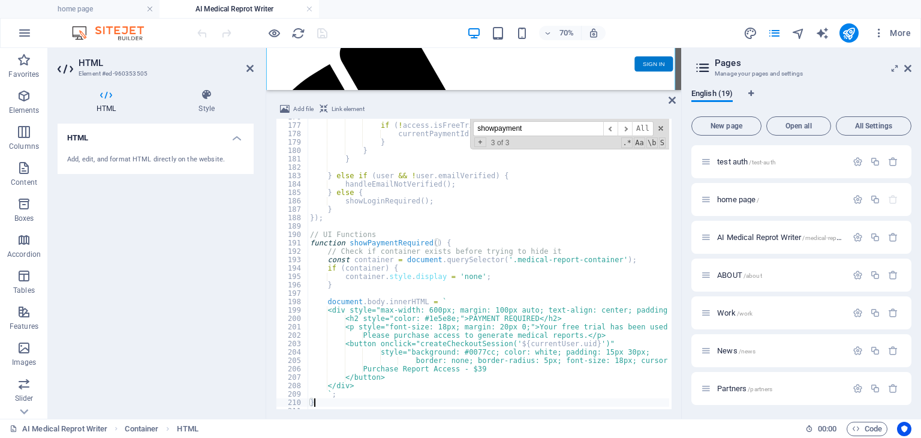
scroll to position [1475, 0]
drag, startPoint x: 536, startPoint y: 124, endPoint x: 484, endPoint y: 125, distance: 51.6
click at [484, 125] on input "showpayment" at bounding box center [538, 128] width 130 height 15
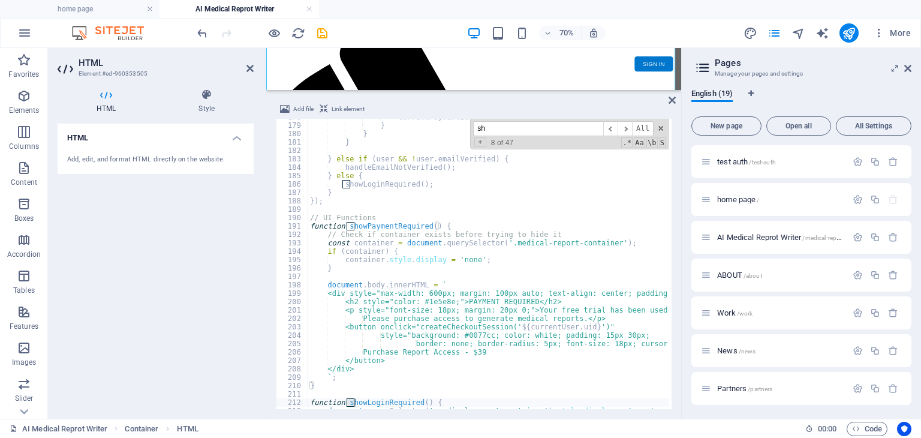
scroll to position [1492, 0]
type input "s"
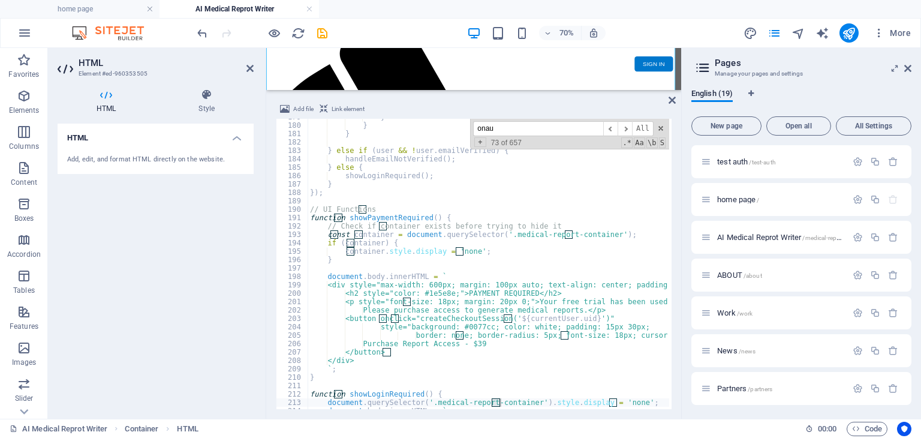
scroll to position [10591, 0]
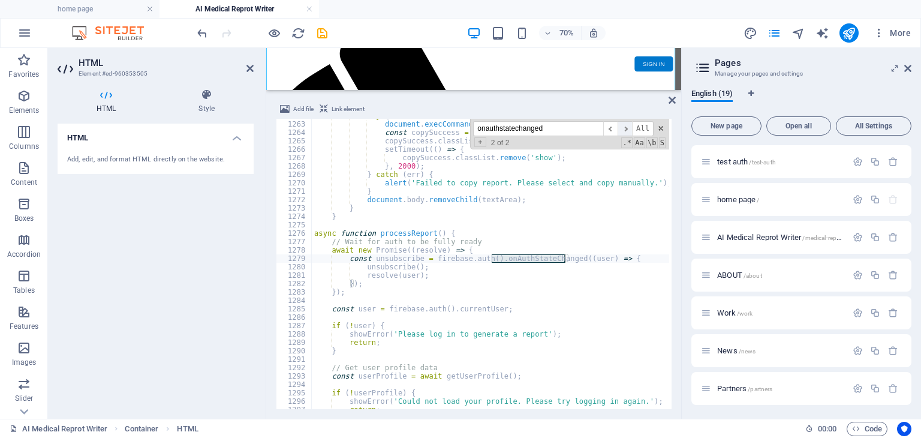
type input "onauthstatechanged"
click at [626, 131] on span "​" at bounding box center [624, 128] width 14 height 15
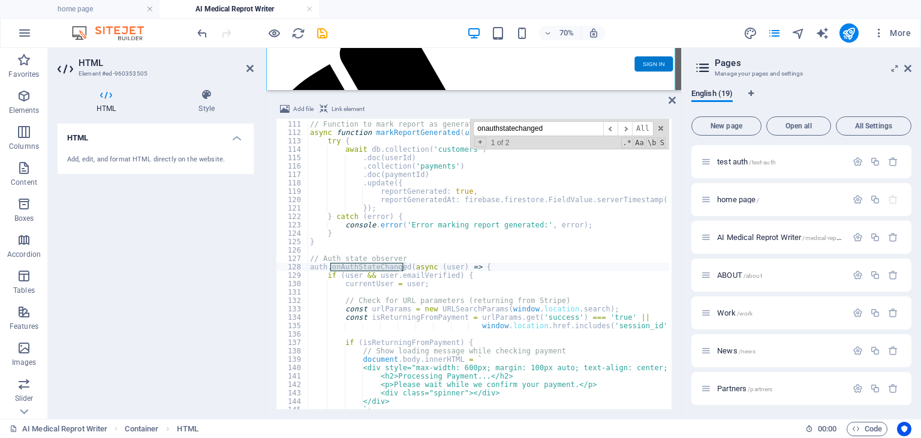
click at [477, 269] on div "// Function to mark report as generated for a payment async function markReport…" at bounding box center [706, 264] width 797 height 305
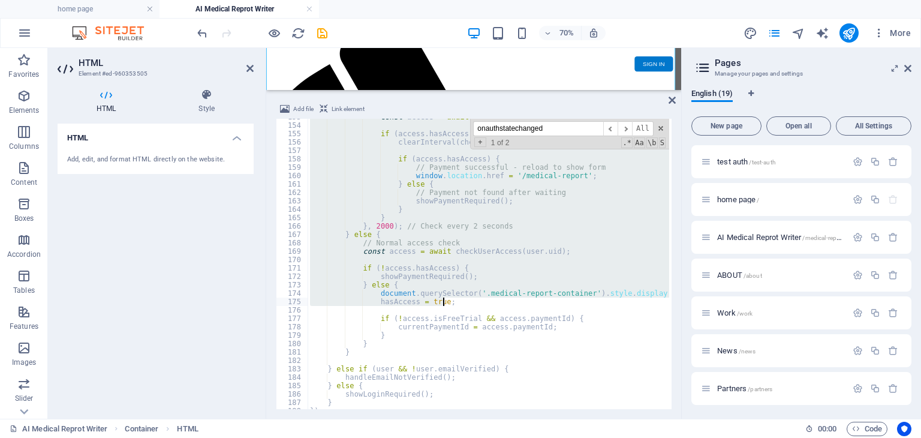
scroll to position [1318, 0]
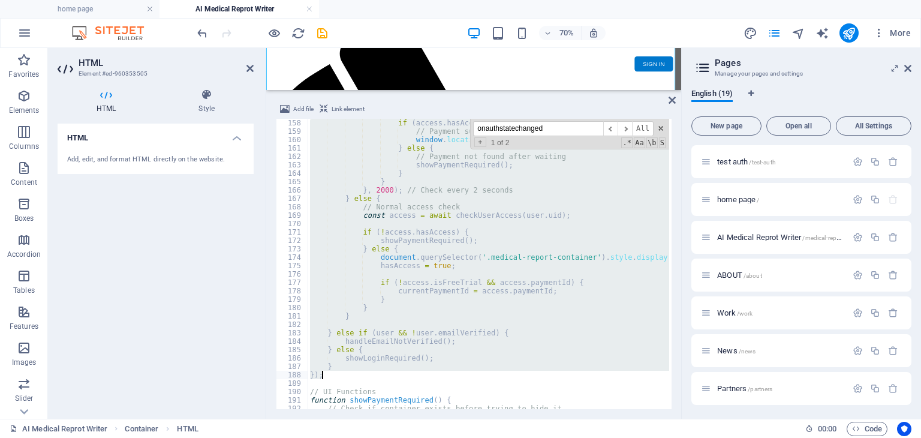
drag, startPoint x: 309, startPoint y: 268, endPoint x: 474, endPoint y: 370, distance: 194.1
click at [474, 370] on div "if ( access . hasAccess ) { // Payment successful - reload to show form window …" at bounding box center [706, 271] width 797 height 305
paste textarea
type textarea "});"
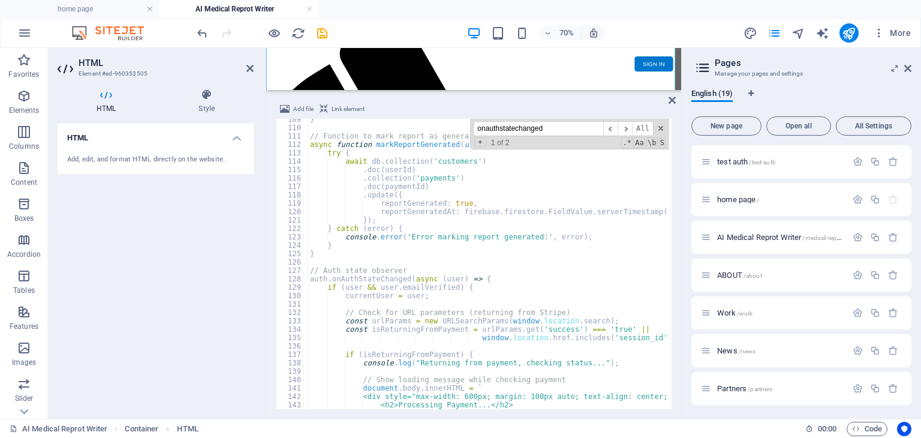
scroll to position [802, 0]
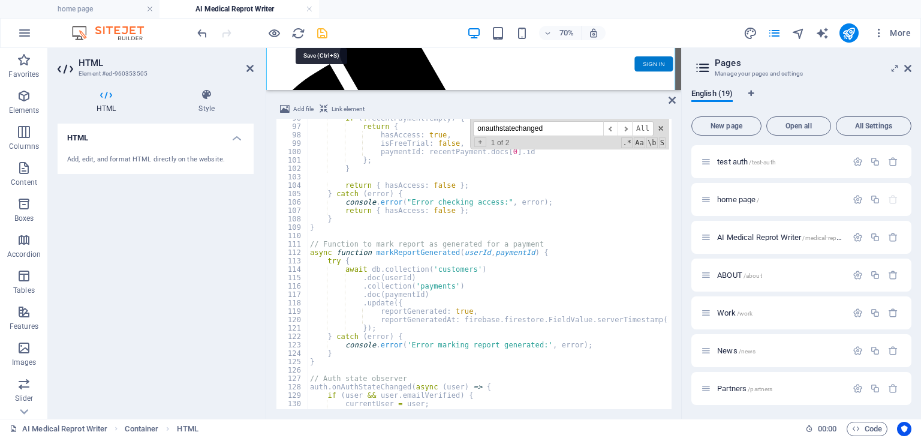
click at [326, 32] on icon "save" at bounding box center [322, 33] width 14 height 14
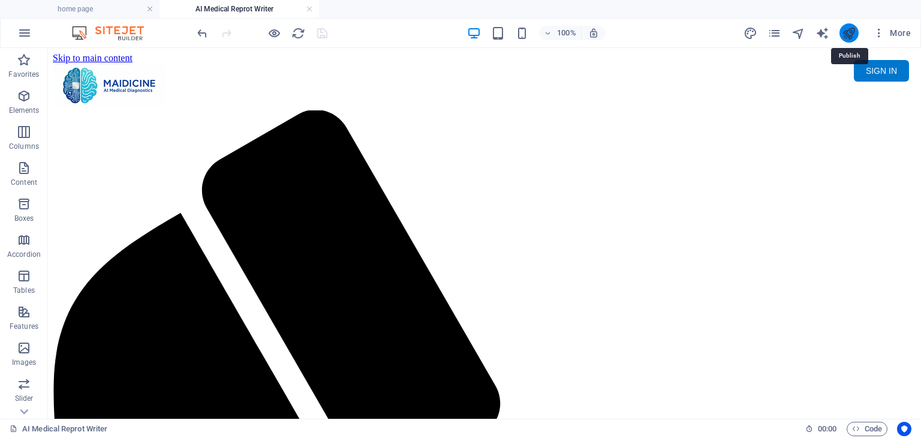
click at [851, 34] on icon "publish" at bounding box center [849, 33] width 14 height 14
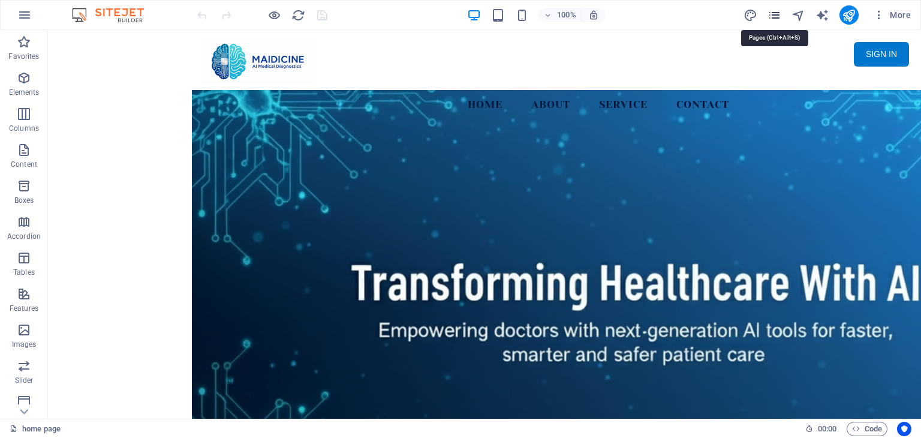
click at [776, 13] on icon "pages" at bounding box center [774, 15] width 14 height 14
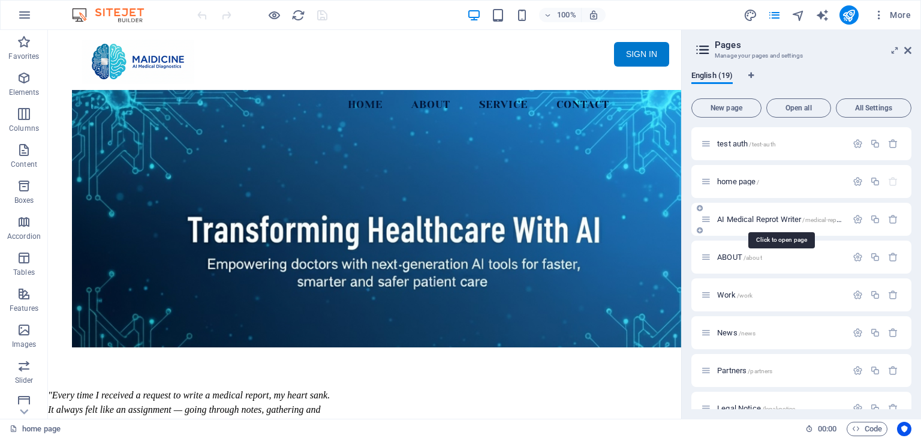
click at [780, 217] on span "AI Medical Reprot Writer /medical-report" at bounding box center [780, 219] width 126 height 9
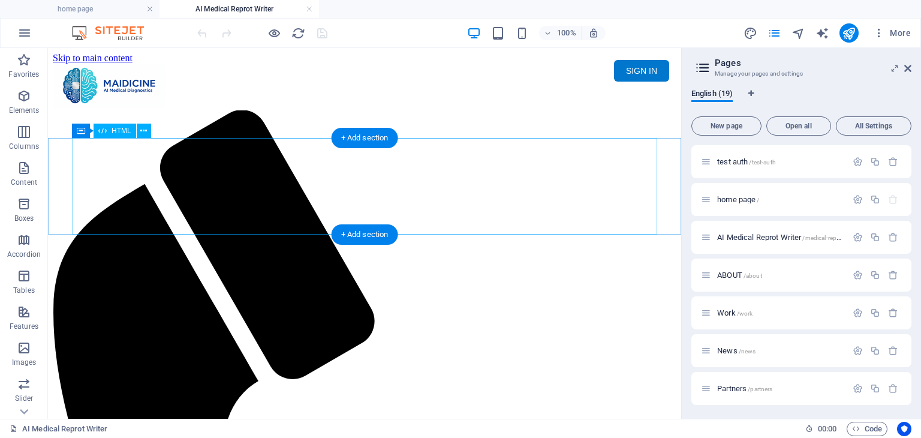
click at [371, 153] on div "Maidicine AI Medical Report Writer Version 5.1 Important Information The qualit…" at bounding box center [364, 153] width 623 height 0
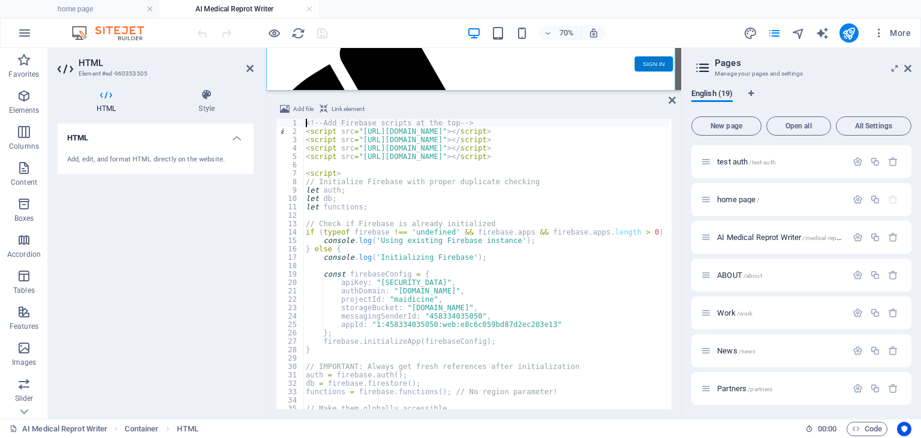
click at [496, 238] on div "<!-- Add Firebase scripts at the top --> < script src = "[URL][DOMAIN_NAME]" > …" at bounding box center [701, 271] width 797 height 305
type textarea "console.log('Using existing Firebase instance');"
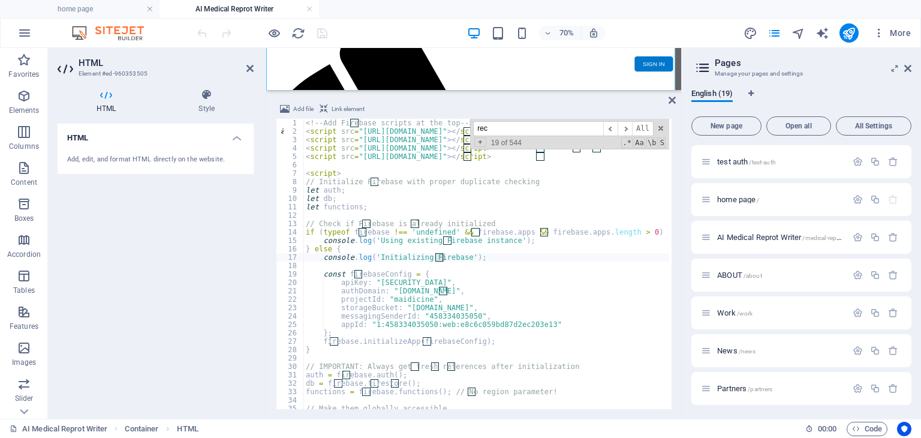
scroll to position [553, 0]
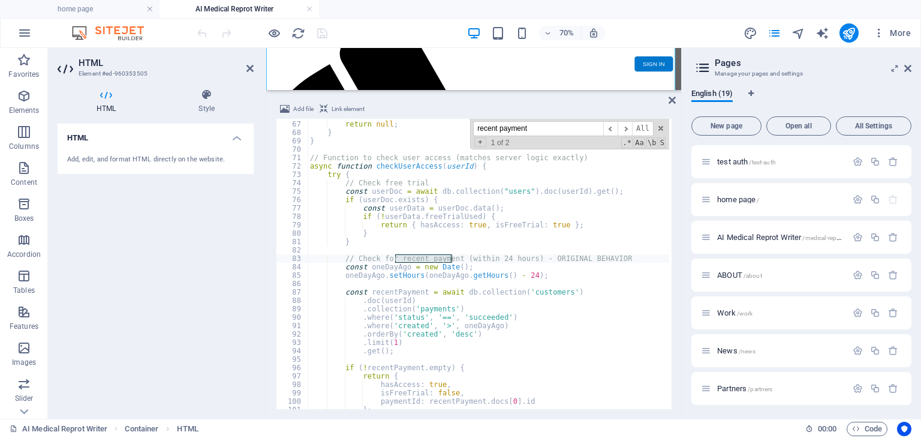
type input "recent payment"
type textarea "const oneDayAgo = new Date();"
click at [469, 268] on div "console . error ( 'Error fetching user profile:' , error ) ; return null ; } } …" at bounding box center [706, 264] width 797 height 305
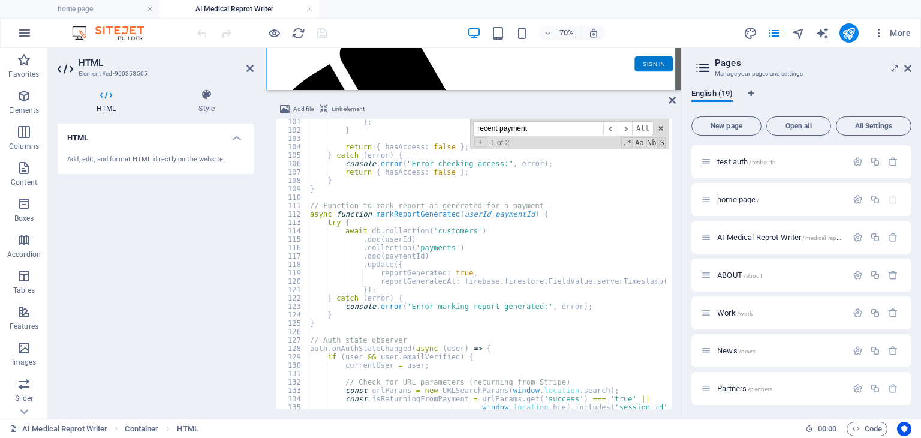
scroll to position [876, 0]
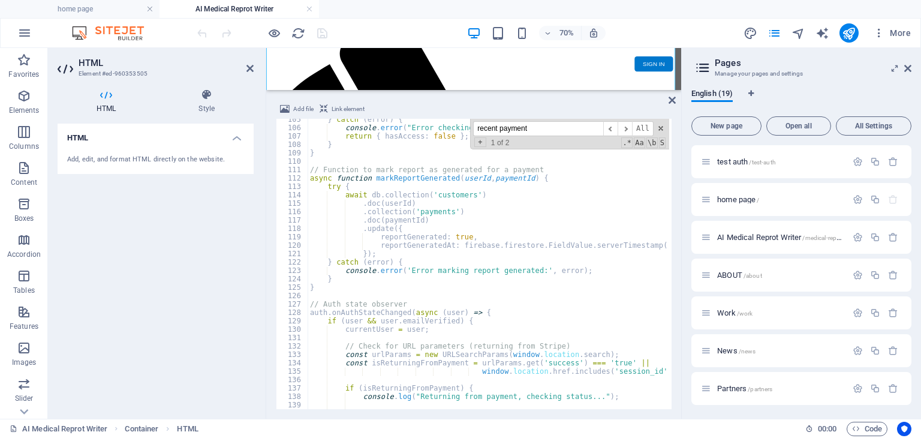
drag, startPoint x: 555, startPoint y: 128, endPoint x: 479, endPoint y: 129, distance: 76.1
click at [479, 129] on input "recent payment" at bounding box center [538, 128] width 130 height 15
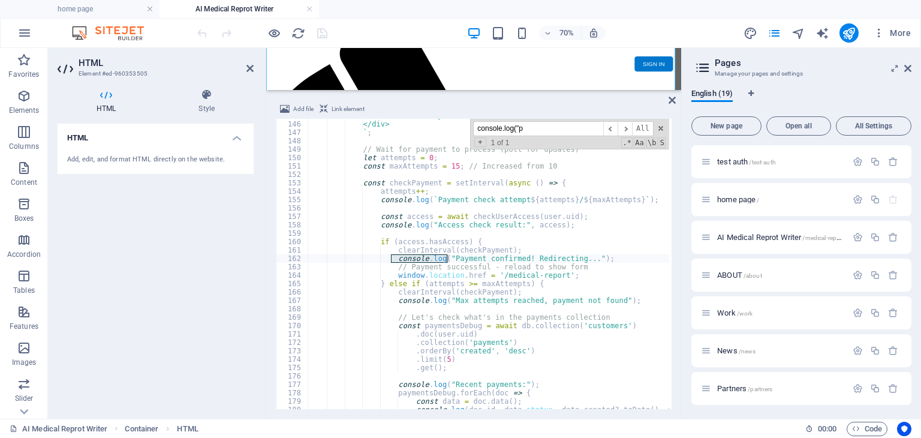
scroll to position [1216, 0]
type input "console.log("pay"
type textarea "console.log("Payment confirmed! Redirecting...");"
click at [454, 260] on div "<div class="spinner"></div> </div> ` ; // Wait for payment to process (poll for…" at bounding box center [488, 264] width 361 height 290
click at [423, 260] on div "<div class="spinner"></div> </div> ` ; // Wait for payment to process (poll for…" at bounding box center [706, 264] width 797 height 305
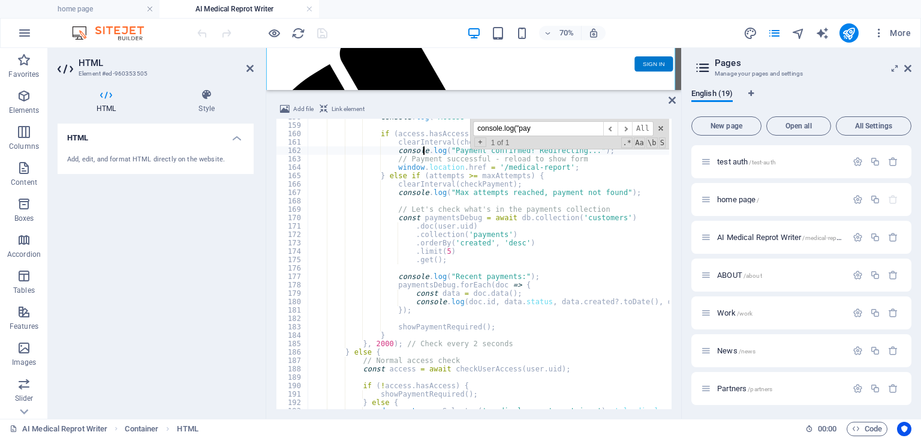
scroll to position [1432, 0]
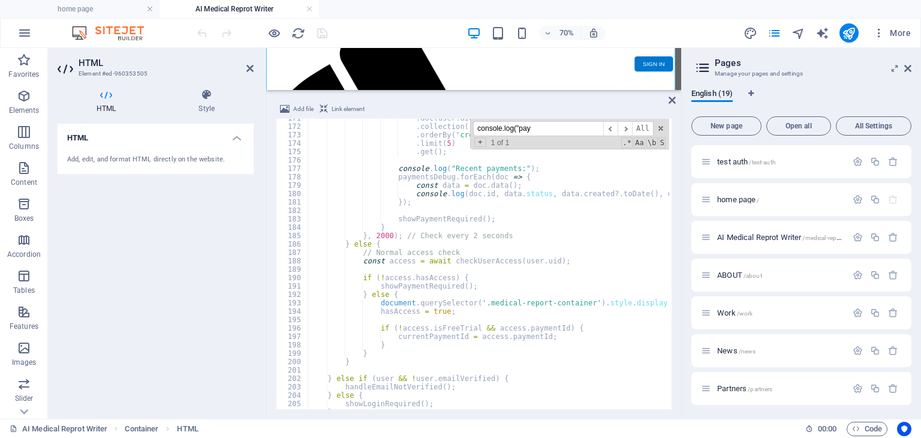
click at [534, 128] on input "console.log("pay" at bounding box center [538, 128] width 130 height 15
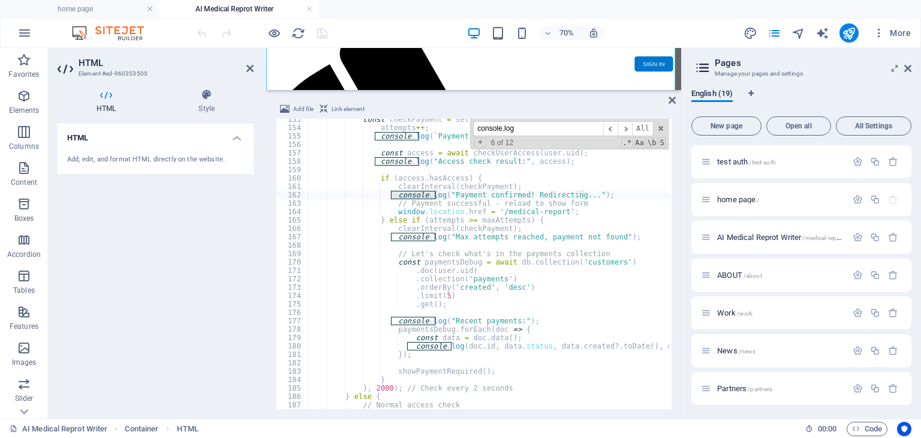
scroll to position [1279, 0]
type input "console.log"
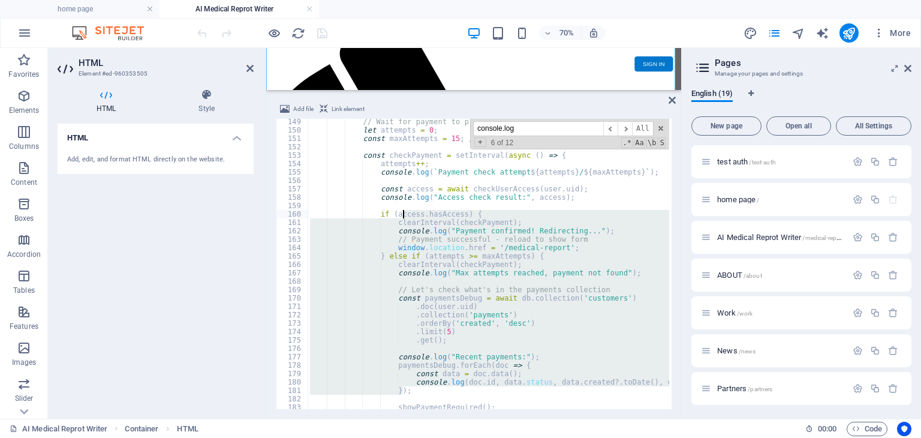
scroll to position [1207, 0]
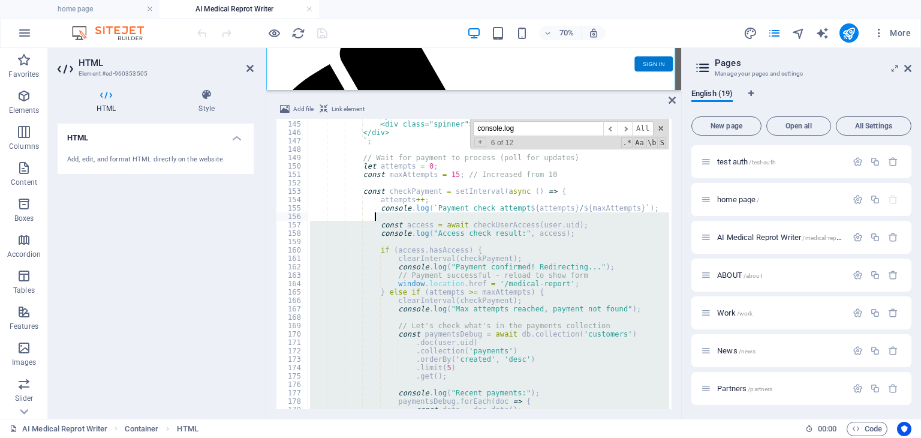
drag, startPoint x: 412, startPoint y: 355, endPoint x: 401, endPoint y: 213, distance: 143.1
click at [401, 213] on div "<p>Please wait while we confirm your payment.</p> <div class="spinner"></div> <…" at bounding box center [706, 264] width 797 height 305
type textarea "const access = await checkUserAccess(user.uid);"
click at [401, 213] on div "<p>Please wait while we confirm your payment.</p> <div class="spinner"></div> <…" at bounding box center [488, 264] width 361 height 290
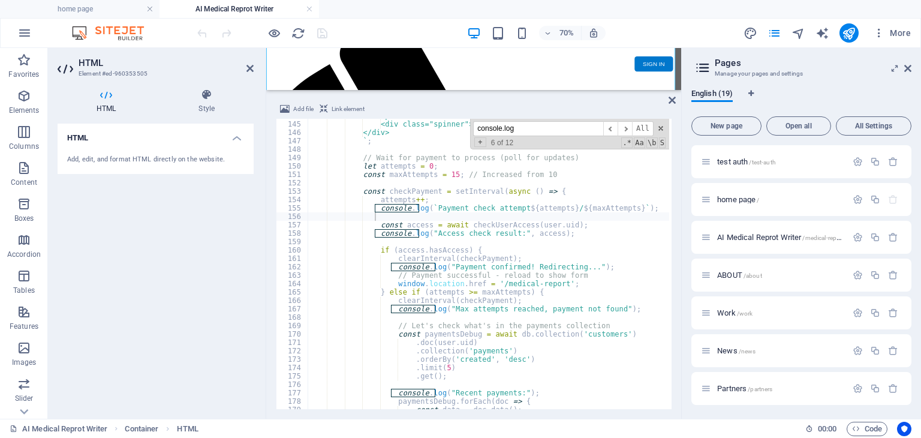
drag, startPoint x: 541, startPoint y: 129, endPoint x: 472, endPoint y: 131, distance: 68.4
click at [472, 131] on div "console.log ​ ​ All Replace All + 6 of 12 .* Aa \b S" at bounding box center [569, 134] width 199 height 31
type input "checkuseraccess"
click at [631, 131] on span "​" at bounding box center [624, 128] width 14 height 15
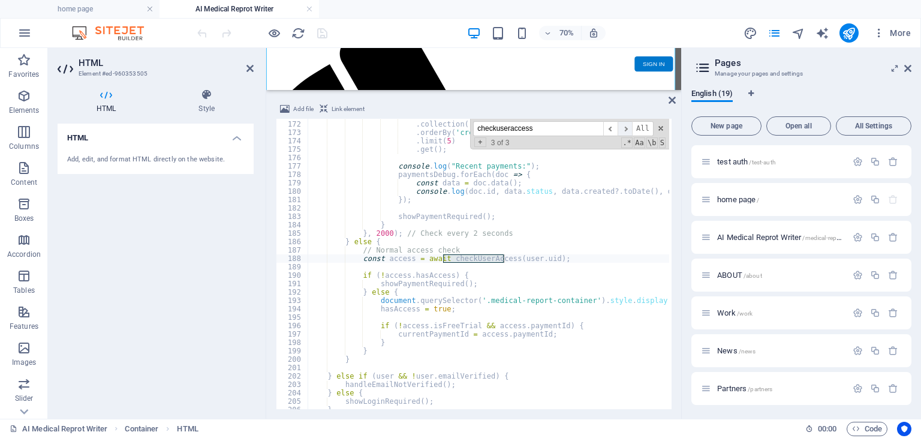
scroll to position [1434, 0]
click at [631, 131] on span "​" at bounding box center [624, 128] width 14 height 15
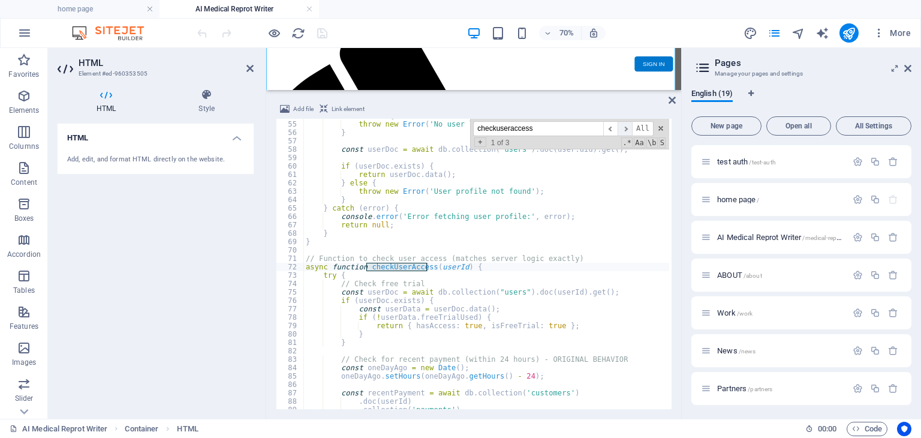
scroll to position [452, 0]
click at [533, 269] on div "if ( ! user ) { throw new Error ( 'No user logged in' ) ; } const userDoc = awa…" at bounding box center [701, 264] width 797 height 305
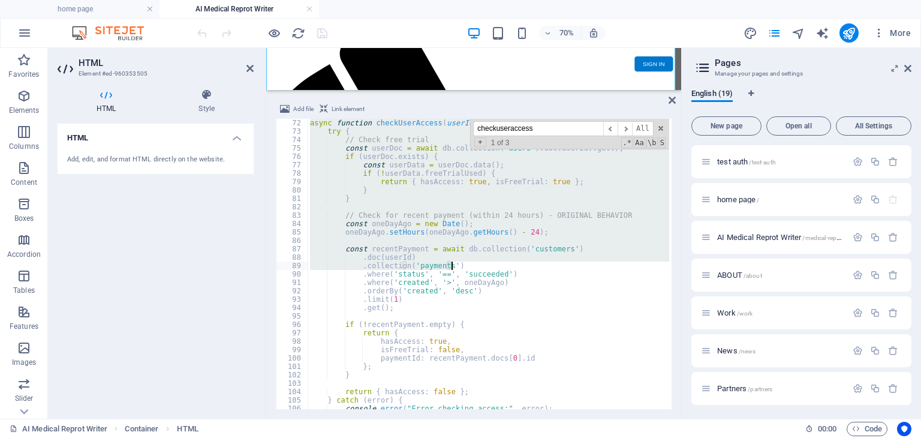
scroll to position [668, 0]
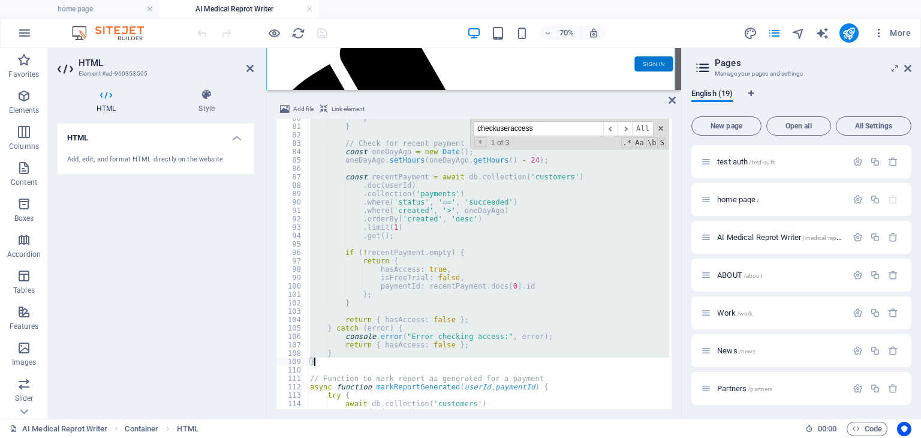
drag, startPoint x: 304, startPoint y: 256, endPoint x: 504, endPoint y: 360, distance: 225.2
click at [504, 360] on div "} } // Check for recent payment (within 24 hours) - ORIGINAL BEHAVIOR const one…" at bounding box center [706, 266] width 797 height 305
paste textarea
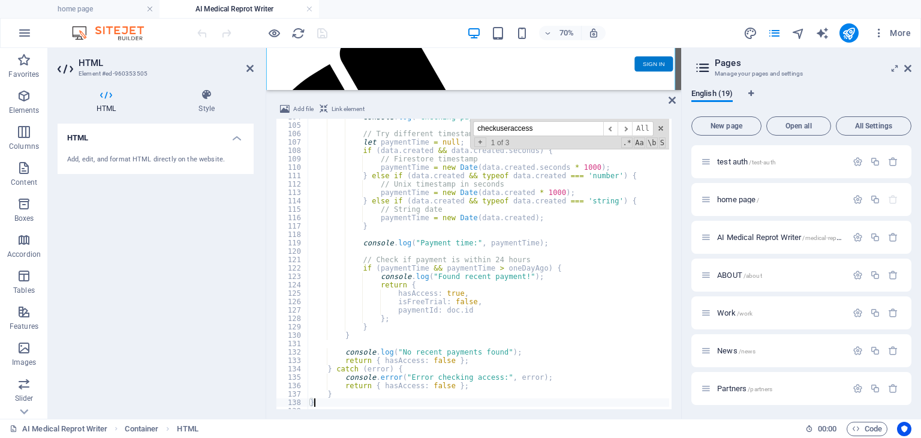
scroll to position [942, 0]
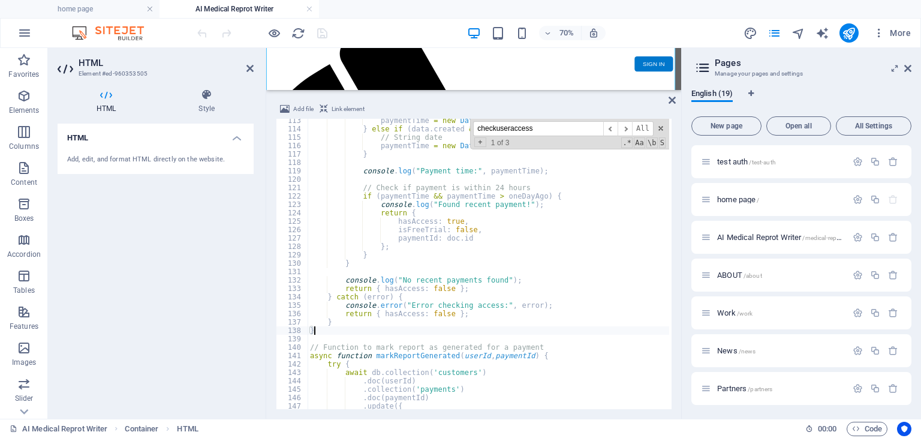
click at [496, 238] on div "paymentTime = new Date ( data . created * 1000 ) ; } else if ( data . created &…" at bounding box center [706, 268] width 797 height 305
click at [495, 240] on div "paymentTime = new Date ( data . created * 1000 ) ; } else if ( data . created &…" at bounding box center [706, 268] width 797 height 305
click at [499, 214] on div "paymentTime = new Date ( data . created * 1000 ) ; } else if ( data . created &…" at bounding box center [706, 268] width 797 height 305
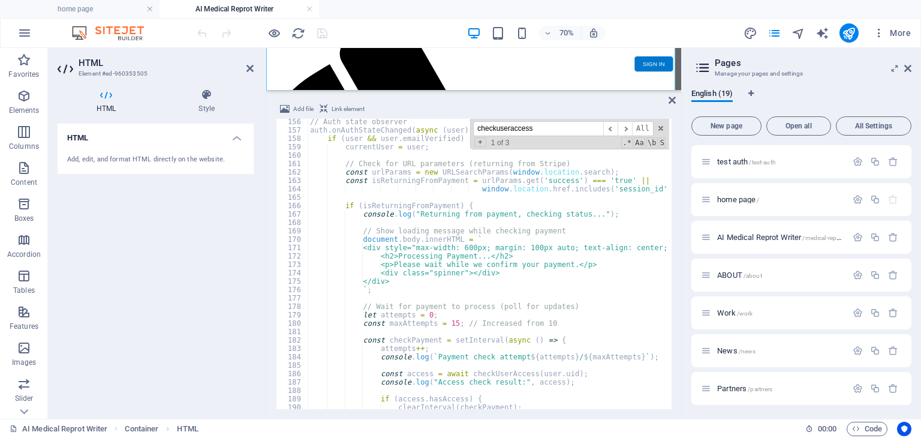
scroll to position [1158, 0]
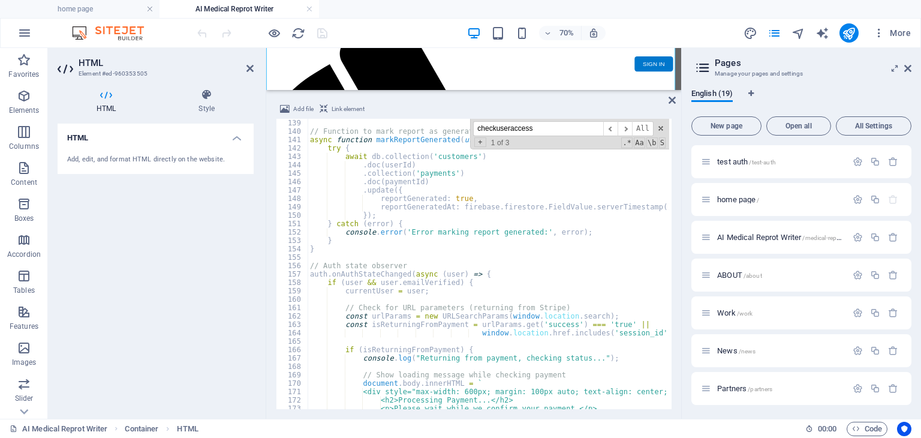
click at [517, 262] on div "// Function to mark report as generated for a payment async function markReport…" at bounding box center [706, 271] width 797 height 305
click at [515, 219] on div "// Function to mark report as generated for a payment async function markReport…" at bounding box center [706, 271] width 797 height 305
click at [460, 200] on div "// Function to mark report as generated for a payment async function markReport…" at bounding box center [706, 271] width 797 height 305
type textarea "reportGenerated: true,"
click at [326, 35] on icon "save" at bounding box center [322, 33] width 14 height 14
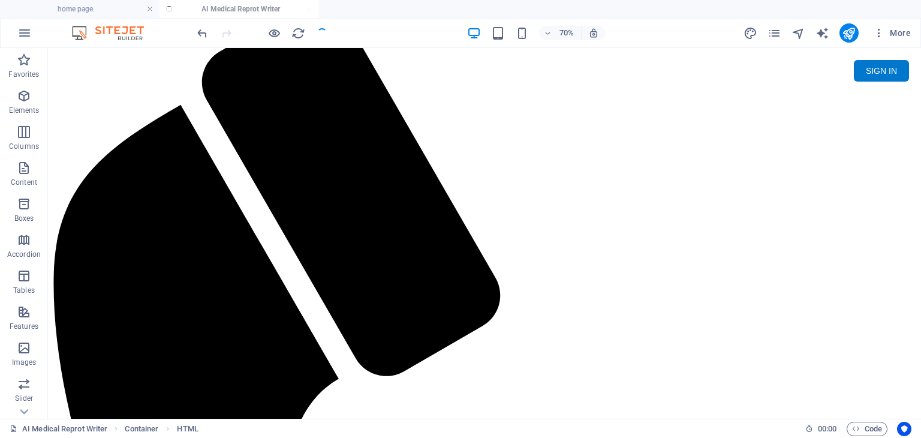
scroll to position [0, 0]
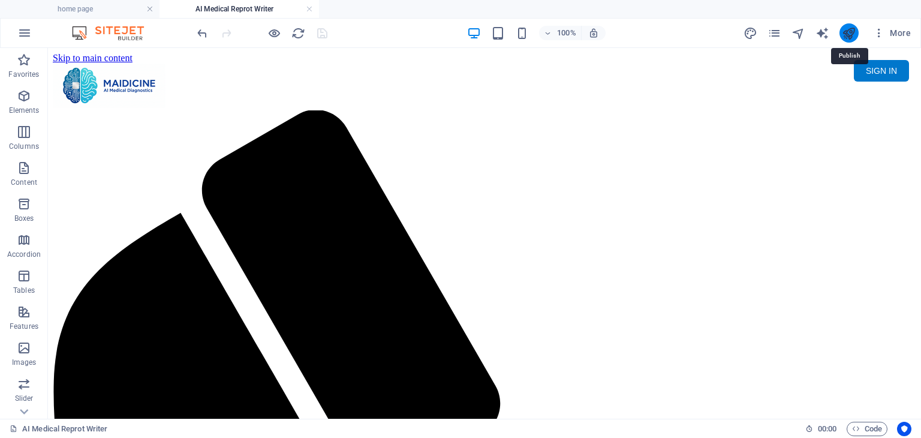
click at [849, 34] on icon "publish" at bounding box center [849, 33] width 14 height 14
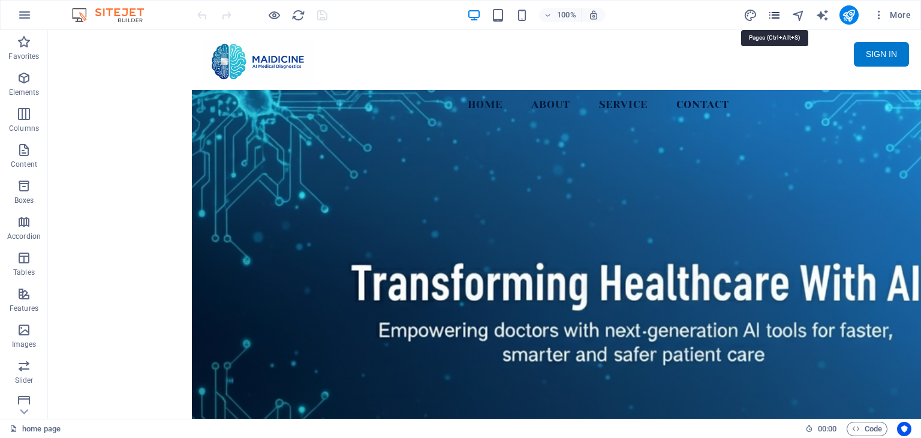
click at [769, 13] on icon "pages" at bounding box center [774, 15] width 14 height 14
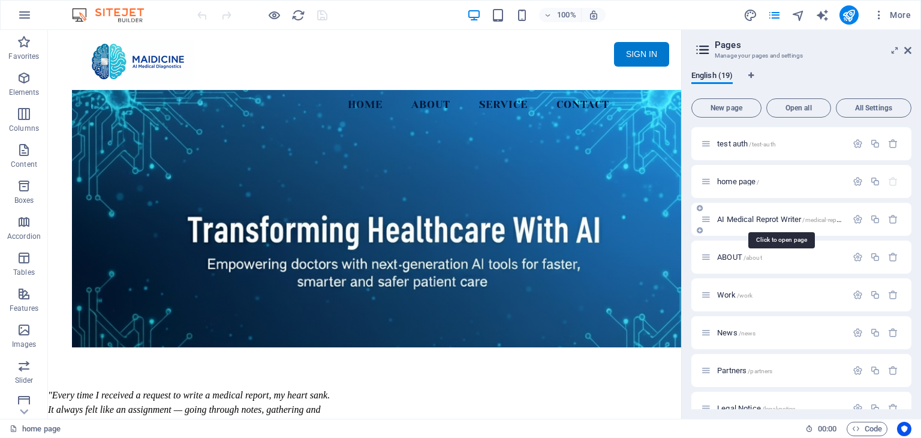
click at [767, 215] on span "AI Medical Reprot Writer /medical-report" at bounding box center [780, 219] width 126 height 9
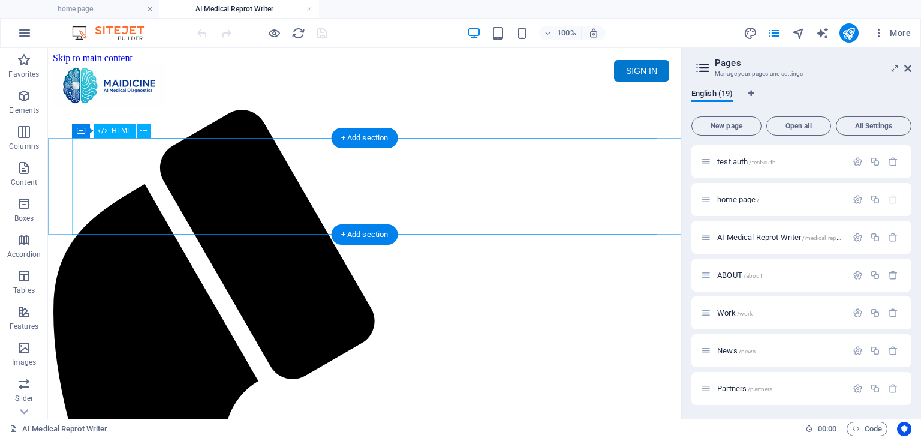
click at [267, 153] on div "Maidicine AI Medical Report Writer Version 5.1 Important Information The qualit…" at bounding box center [364, 153] width 623 height 0
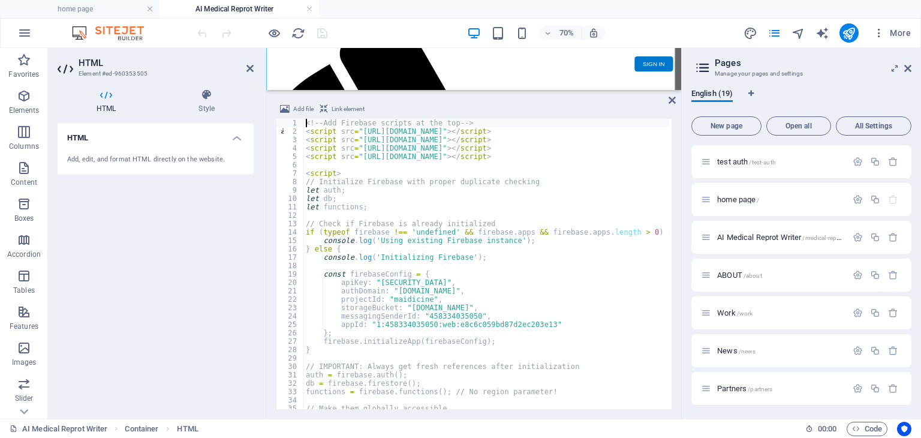
click at [402, 244] on div "<!-- Add Firebase scripts at the top --> < script src = "[URL][DOMAIN_NAME]" > …" at bounding box center [701, 271] width 797 height 305
type textarea "console.log('Using existing Firebase instance');"
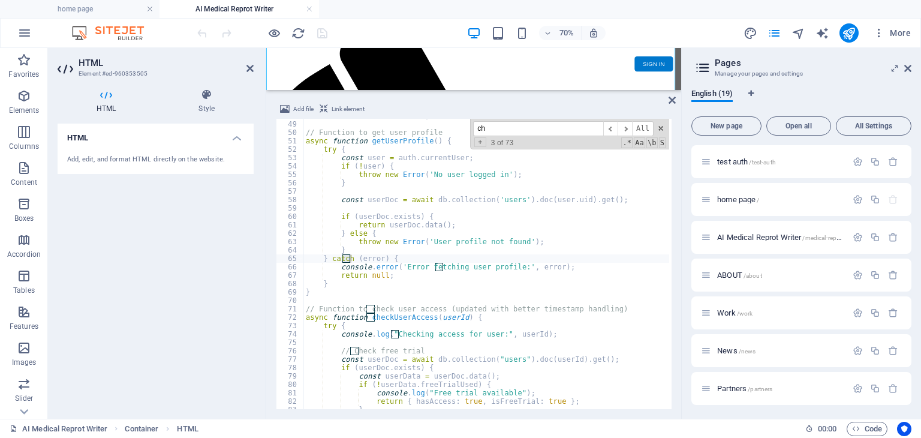
scroll to position [402, 0]
type input "checkuseraccess"
click at [355, 318] on div "let currentSessionId = null ; // Function to get user profile async function ge…" at bounding box center [701, 264] width 797 height 305
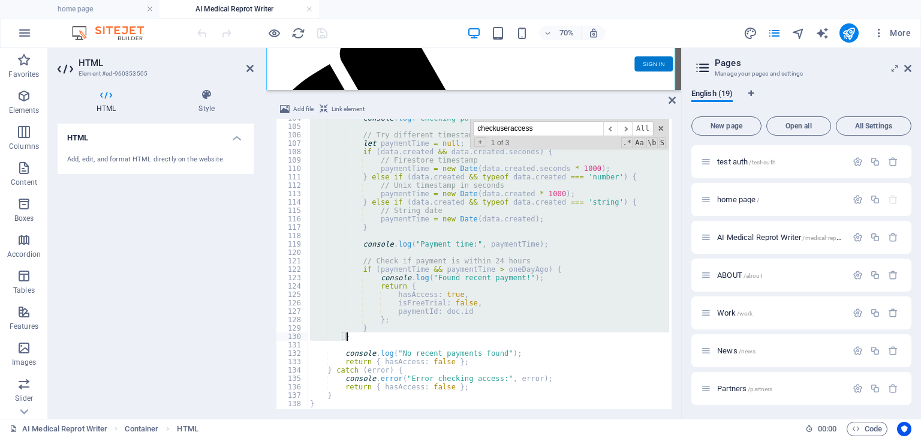
scroll to position [905, 0]
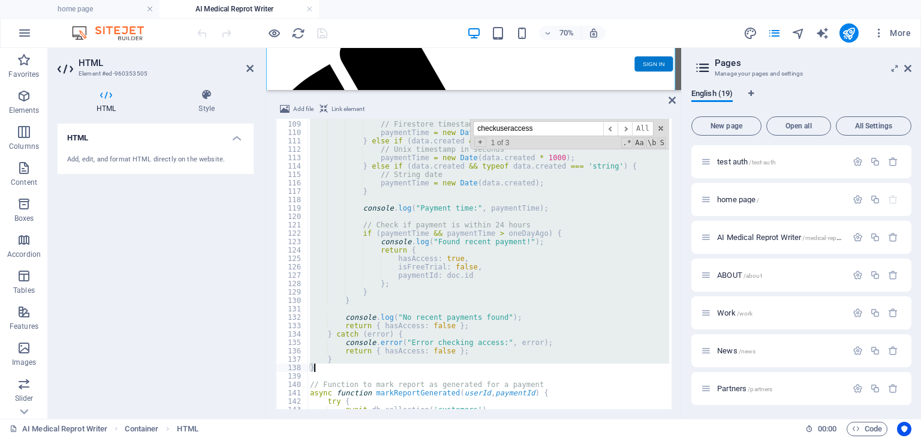
drag, startPoint x: 306, startPoint y: 317, endPoint x: 463, endPoint y: 365, distance: 164.2
click at [463, 365] on div "if ( data . created && data . created . seconds ) { // Firestore timestamp paym…" at bounding box center [706, 264] width 797 height 305
paste textarea
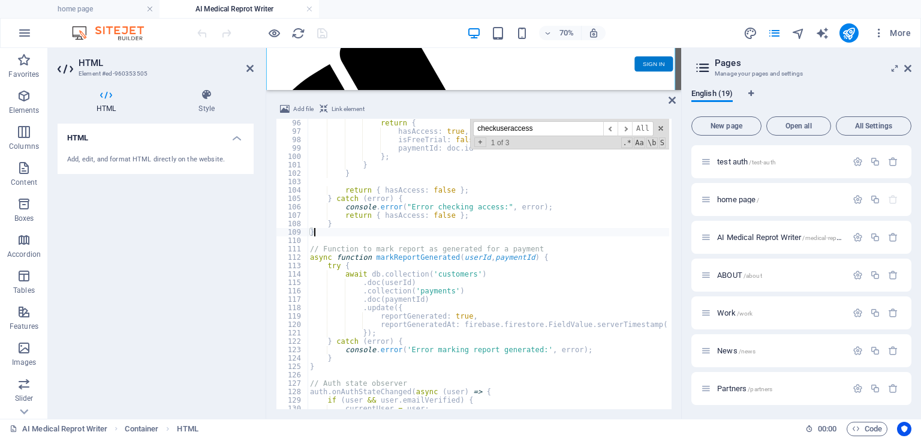
scroll to position [761, 0]
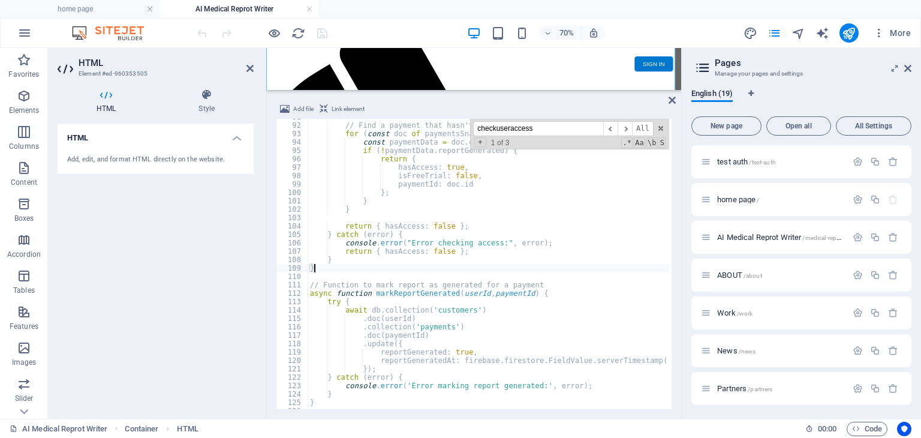
click at [435, 183] on div "// Find a payment that hasn't been used for ( const doc of paymentsSnapshot . d…" at bounding box center [706, 265] width 797 height 305
click at [434, 207] on div "// Find a payment that hasn't been used for ( const doc of paymentsSnapshot . d…" at bounding box center [706, 265] width 797 height 305
type textarea "}"
click at [352, 37] on div "70% More" at bounding box center [555, 32] width 721 height 19
click at [325, 37] on icon "save" at bounding box center [322, 33] width 14 height 14
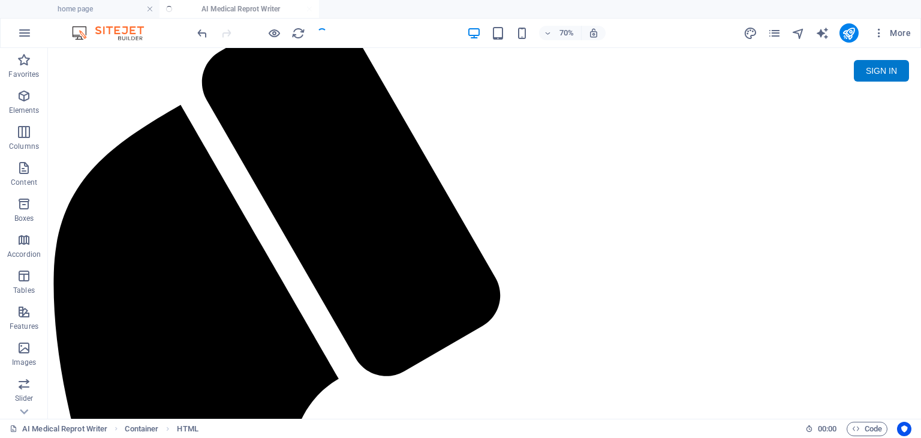
scroll to position [0, 0]
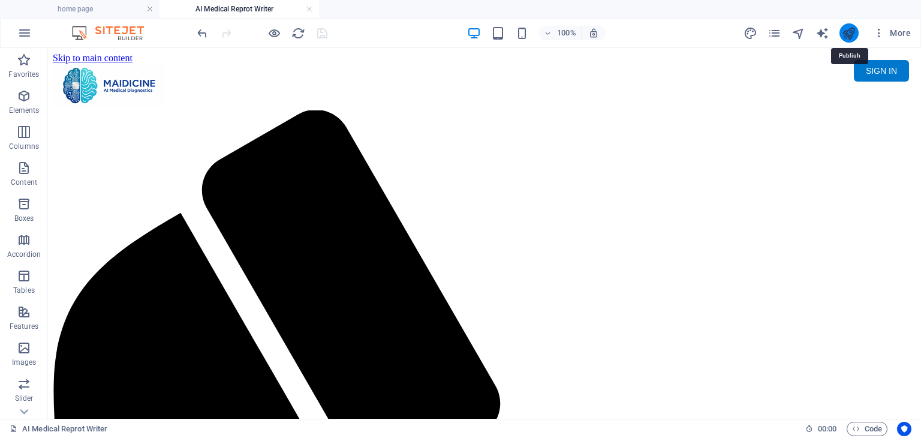
click at [849, 33] on icon "publish" at bounding box center [849, 33] width 14 height 14
